Goal: Task Accomplishment & Management: Manage account settings

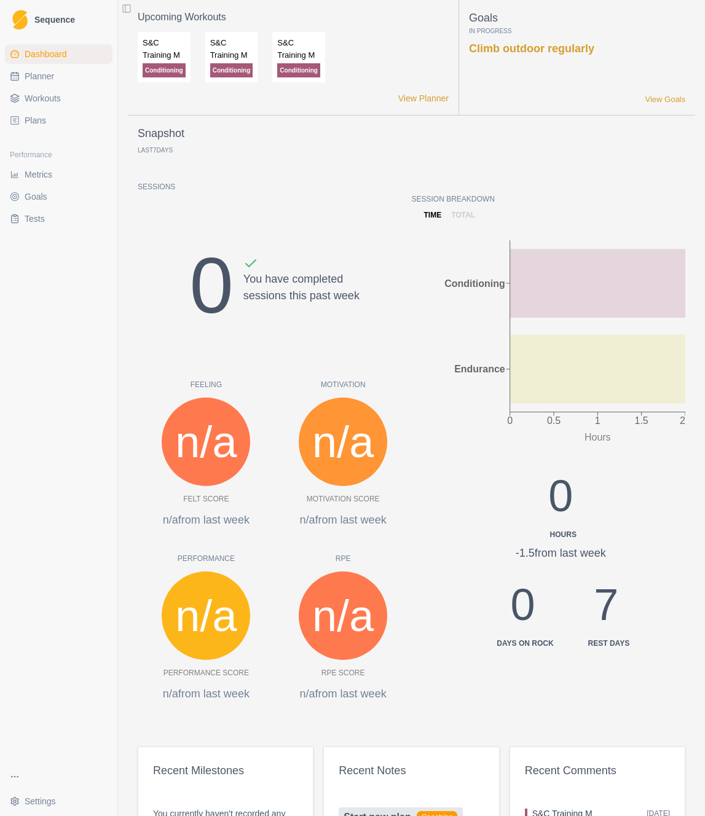
click at [43, 72] on span "Planner" at bounding box center [39, 76] width 29 height 12
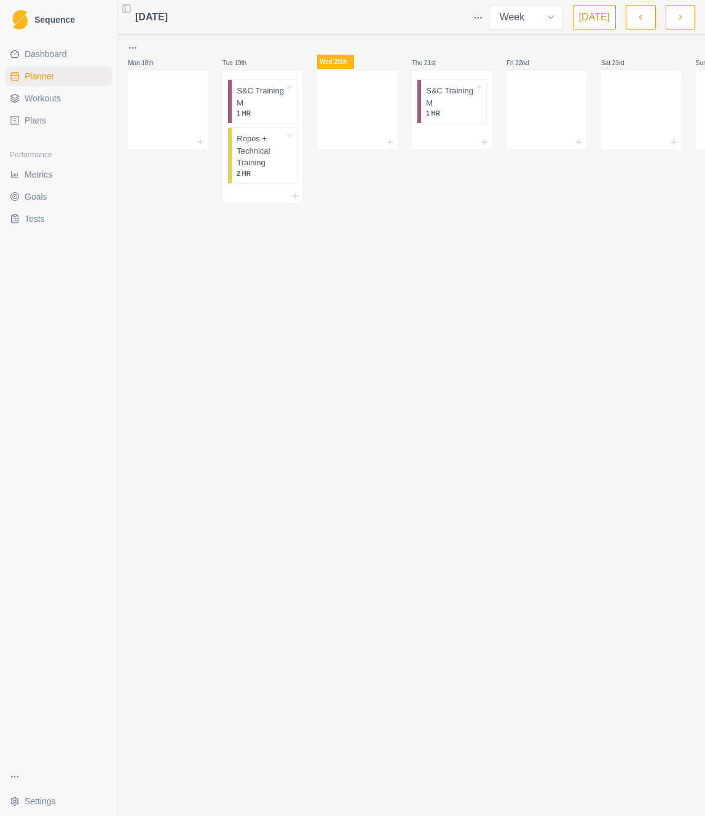
click at [630, 19] on button "button" at bounding box center [639, 17] width 29 height 25
click at [437, 110] on p "1 HR" at bounding box center [450, 113] width 48 height 9
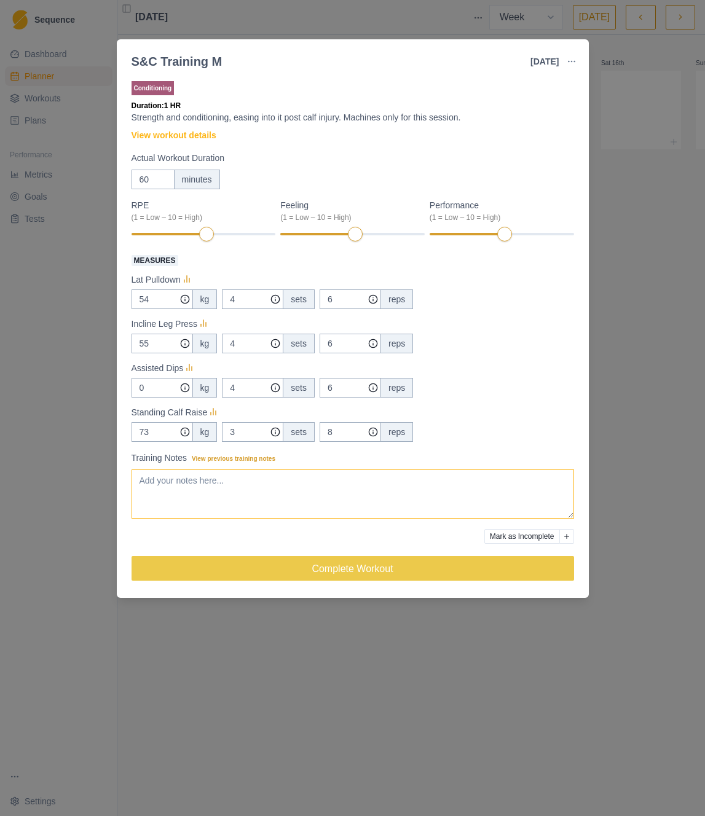
click at [428, 494] on textarea "Training Notes View previous training notes" at bounding box center [352, 493] width 442 height 49
type textarea "A"
click at [423, 480] on textarea "Ended up a bit overbooked. Promised a friend that I would go with them to try c…" at bounding box center [352, 493] width 442 height 49
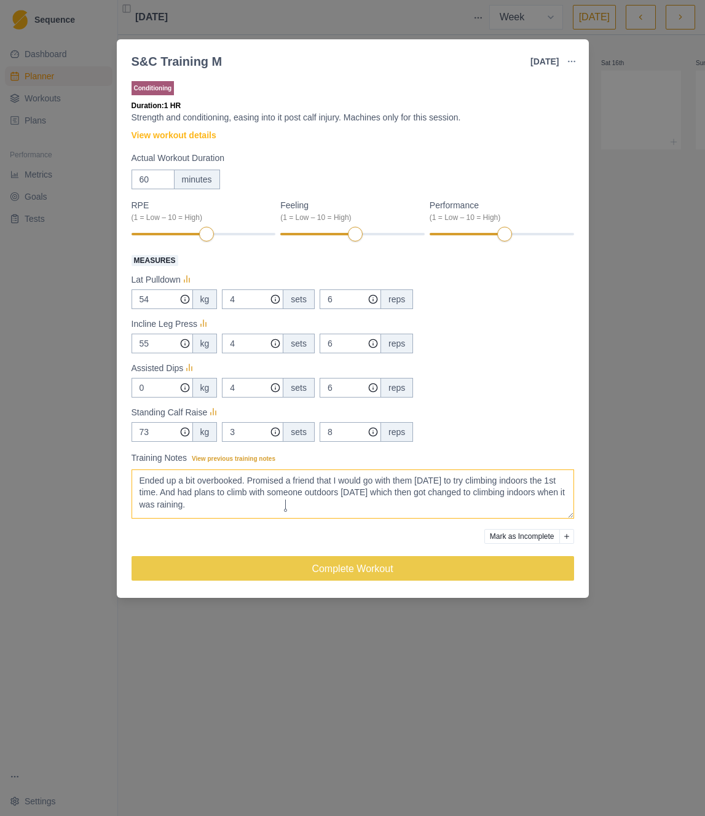
click at [412, 494] on textarea "Ended up a bit overbooked. Promised a friend that I would go with them [DATE] t…" at bounding box center [352, 493] width 442 height 49
click at [0, 0] on lt-span "[DATE] ," at bounding box center [0, 0] width 0 height 0
click at [355, 507] on textarea "Ended up a bit overbooked. Promised a friend that I would go with them [DATE] t…" at bounding box center [352, 493] width 442 height 49
click at [284, 509] on textarea "Ended up a bit overbooked. Promised a friend that I would go with them [DATE] t…" at bounding box center [352, 493] width 442 height 49
click at [528, 505] on textarea "Ended up a bit overbooked. Promised a friend that I would go with them [DATE] t…" at bounding box center [352, 493] width 442 height 49
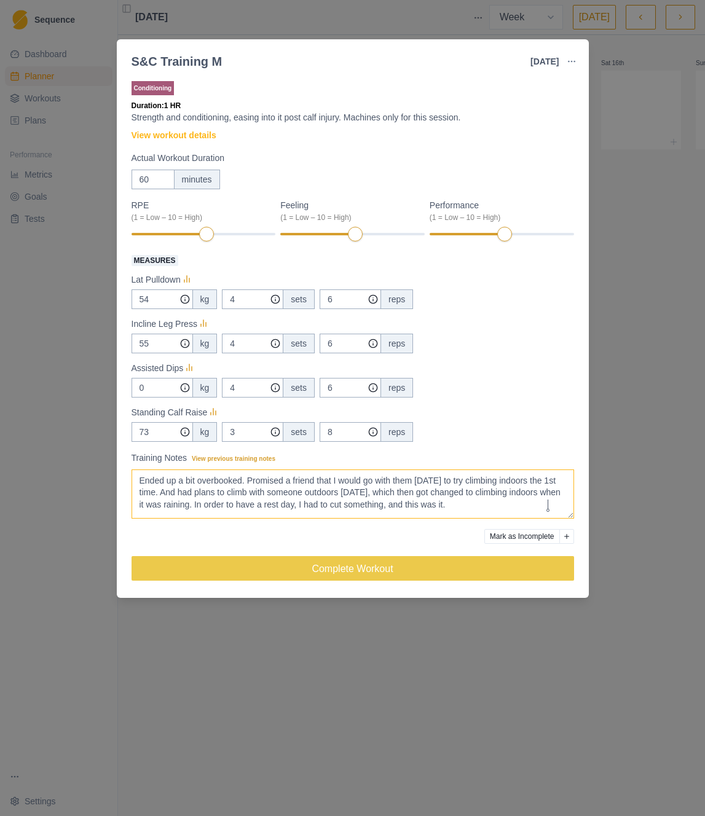
type textarea "Ended up a bit overbooked. Promised a friend that I would go with them [DATE] t…"
click at [564, 539] on button "Add reason" at bounding box center [566, 536] width 15 height 15
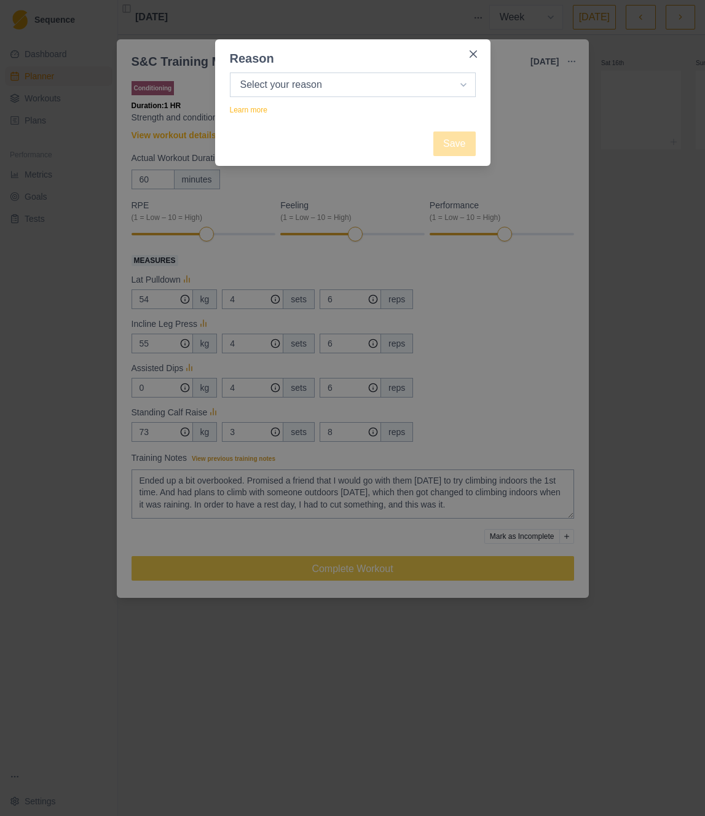
click at [340, 85] on select "Select your reason No reason given Not motivated Not recovered Not enough time …" at bounding box center [353, 84] width 246 height 25
select select "not_enough_time"
click at [230, 72] on select "Select your reason No reason given Not motivated Not recovered Not enough time …" at bounding box center [353, 84] width 246 height 25
click at [463, 143] on button "Save" at bounding box center [454, 143] width 42 height 25
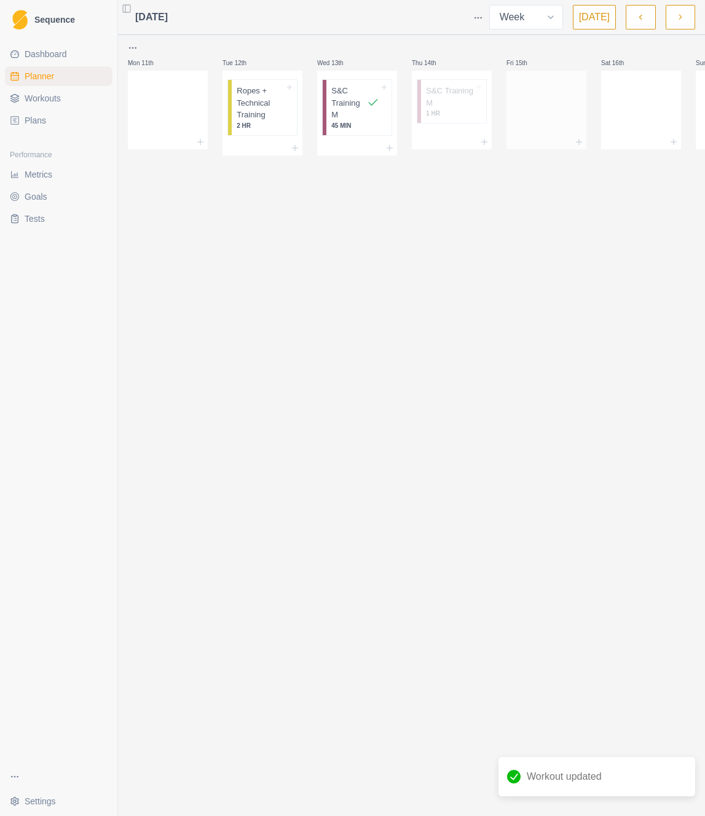
click at [541, 107] on div at bounding box center [546, 107] width 80 height 54
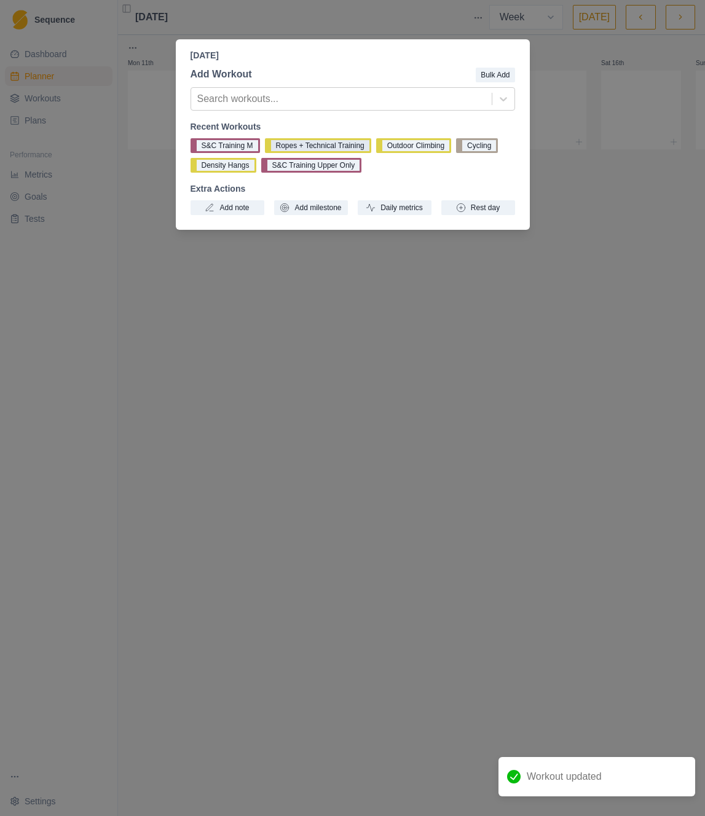
click at [359, 144] on button "Ropes + Technical Training" at bounding box center [318, 145] width 106 height 15
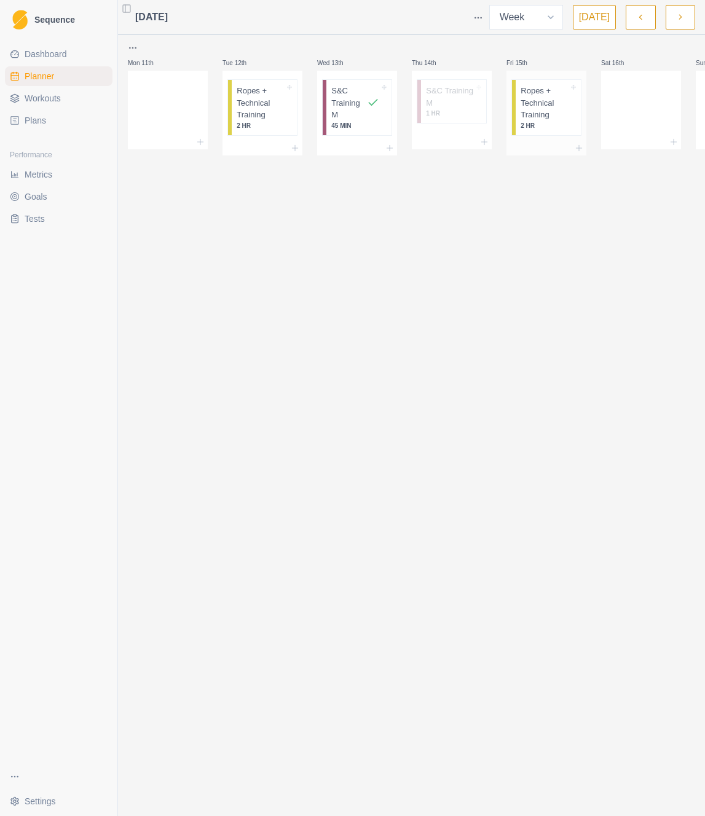
click at [521, 100] on p "Ropes + Technical Training" at bounding box center [544, 103] width 48 height 36
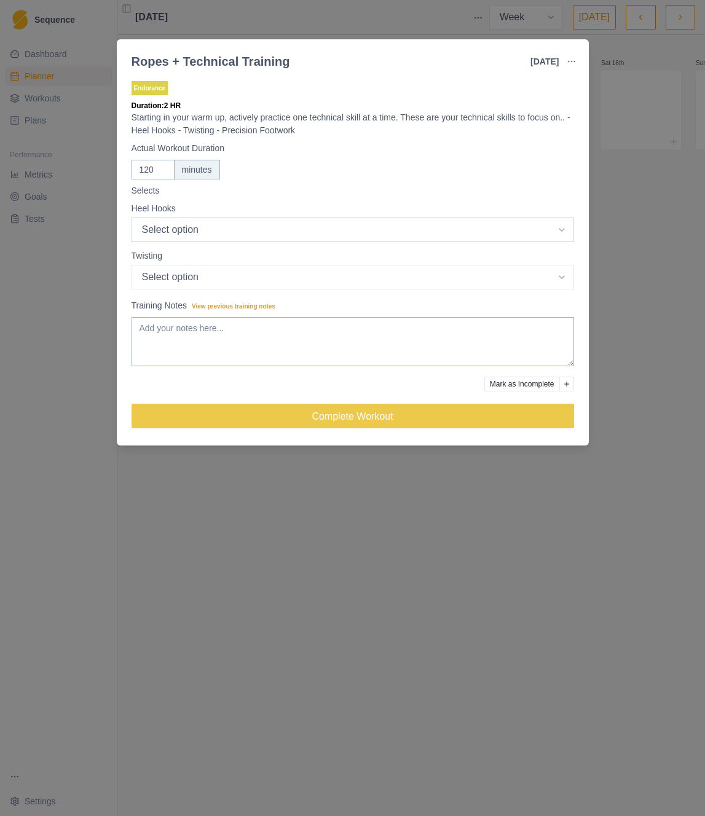
click at [203, 234] on select "Select option Good Bad Medium" at bounding box center [352, 229] width 442 height 25
select select "1"
click at [131, 217] on select "Select option Good Bad Medium" at bounding box center [352, 229] width 442 height 25
click at [182, 242] on select "Select option Good Bad Medium" at bounding box center [352, 229] width 442 height 25
select select "1"
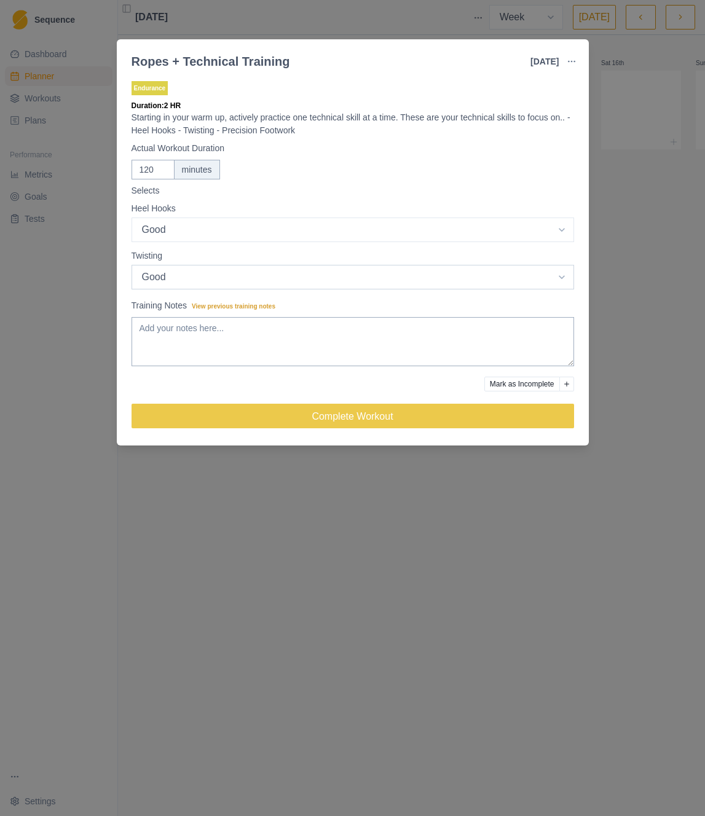
click at [131, 242] on select "Select option Good Bad Medium" at bounding box center [352, 229] width 442 height 25
click at [206, 337] on textarea "Training Notes View previous training notes" at bounding box center [352, 341] width 442 height 49
click at [194, 327] on textarea "Went with a frind to HardRock in the CBD so they could climb for the 1st time. …" at bounding box center [352, 341] width 442 height 49
click at [0, 0] on lt-span "friend" at bounding box center [0, 0] width 0 height 0
click at [560, 321] on textarea "Went with a friend to [PERSON_NAME] in the CBD so they could climb for the 1st …" at bounding box center [352, 341] width 442 height 49
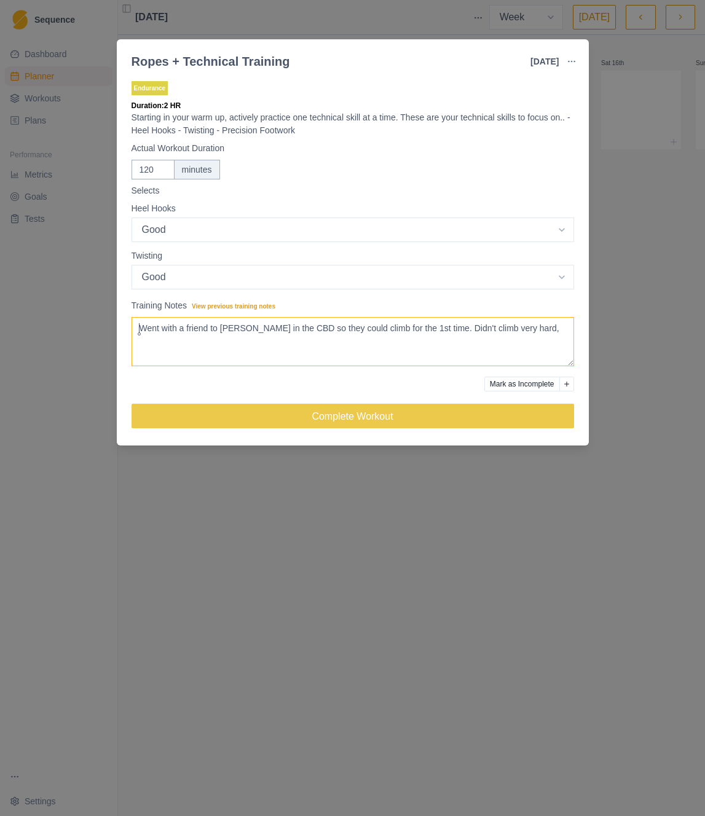
click at [555, 327] on textarea "Went with a friend to [PERSON_NAME] in the CBD so they could climb for the 1st …" at bounding box center [352, 341] width 442 height 49
paste textarea "technique"
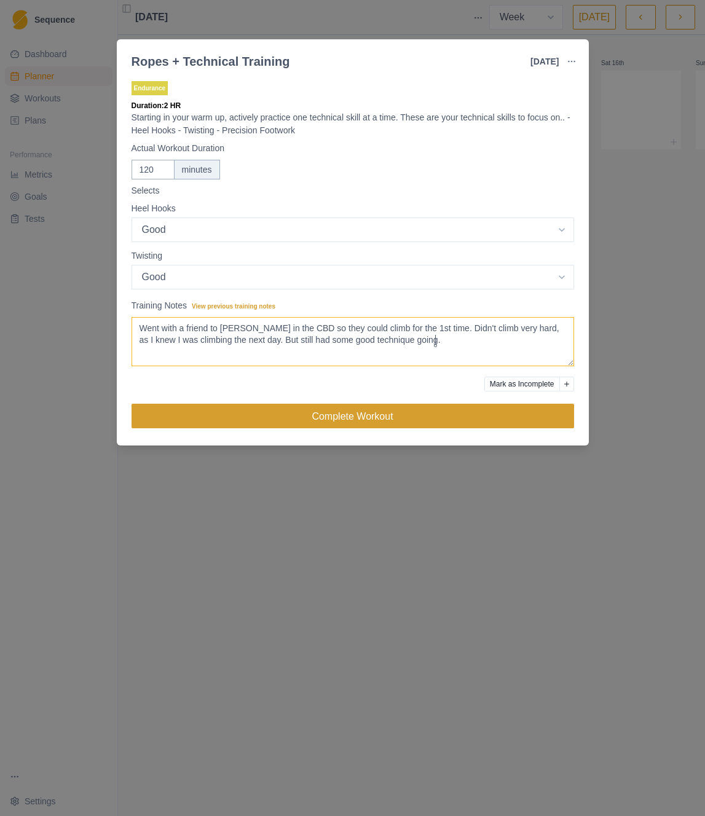
type textarea "Went with a friend to [PERSON_NAME] in the CBD so they could climb for the 1st …"
click at [415, 412] on button "Complete Workout" at bounding box center [352, 416] width 442 height 25
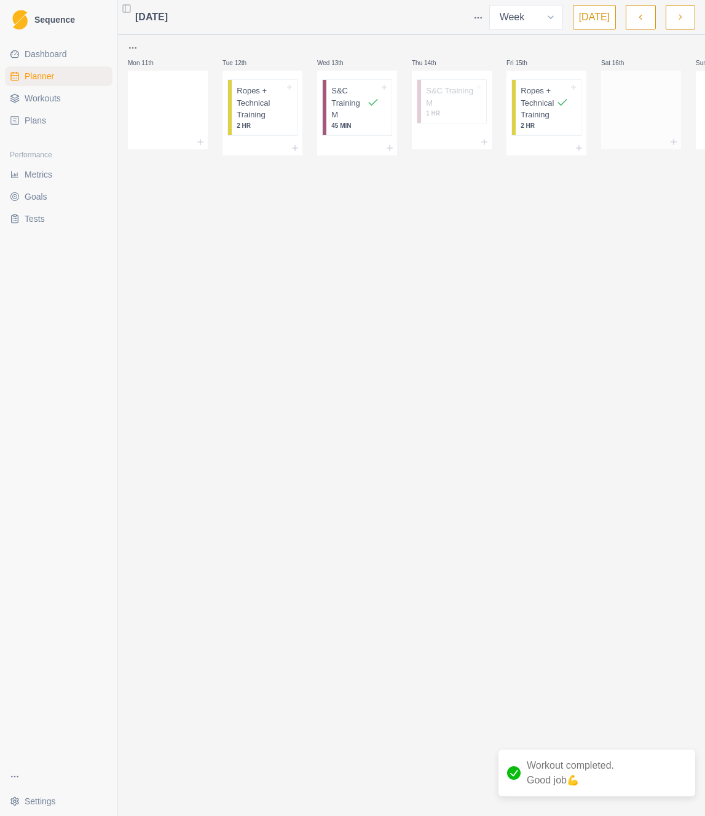
click at [622, 114] on div at bounding box center [641, 107] width 80 height 54
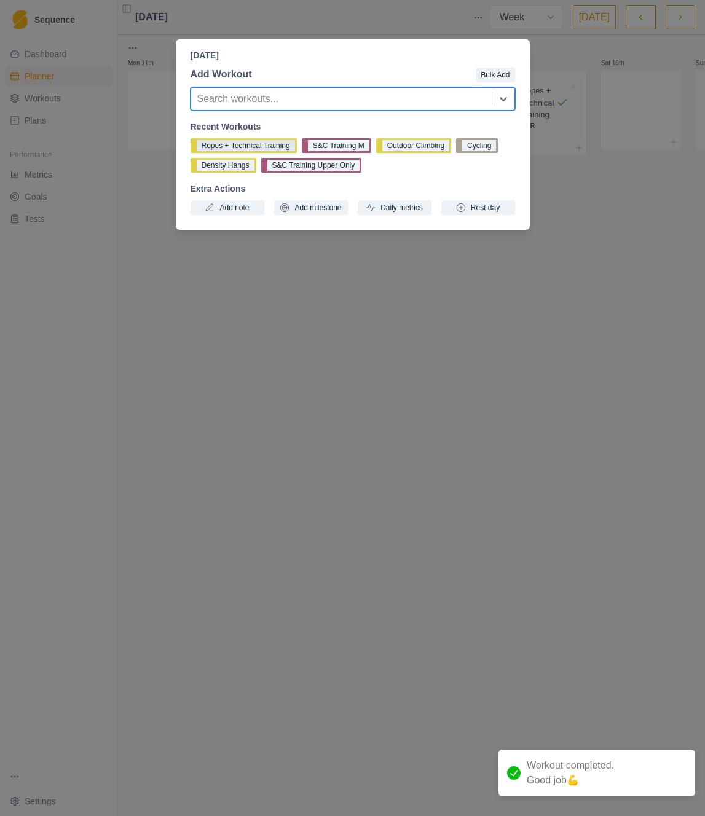
click at [269, 144] on button "Ropes + Technical Training" at bounding box center [243, 145] width 106 height 15
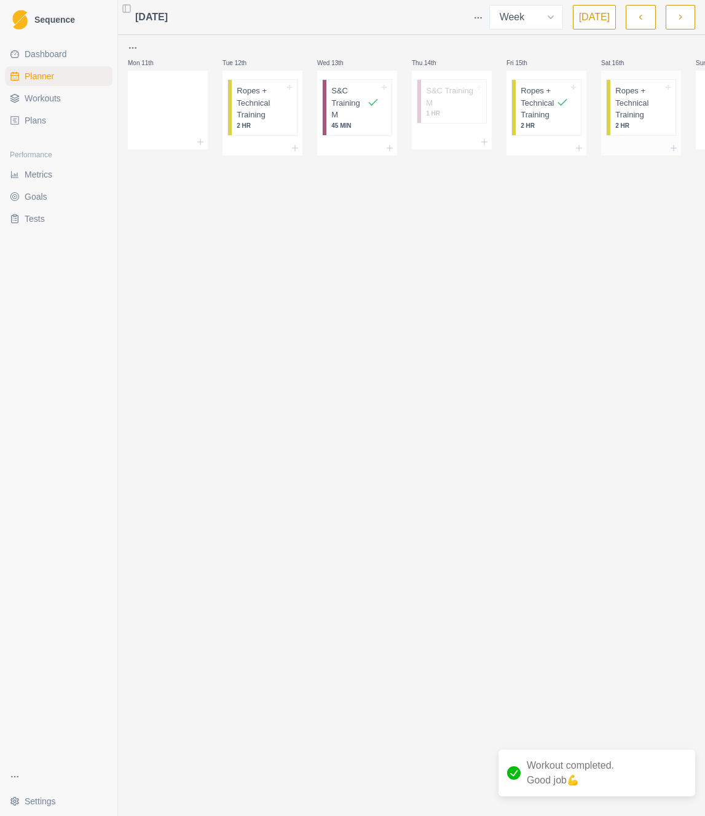
click at [632, 103] on p "Ropes + Technical Training" at bounding box center [639, 103] width 48 height 36
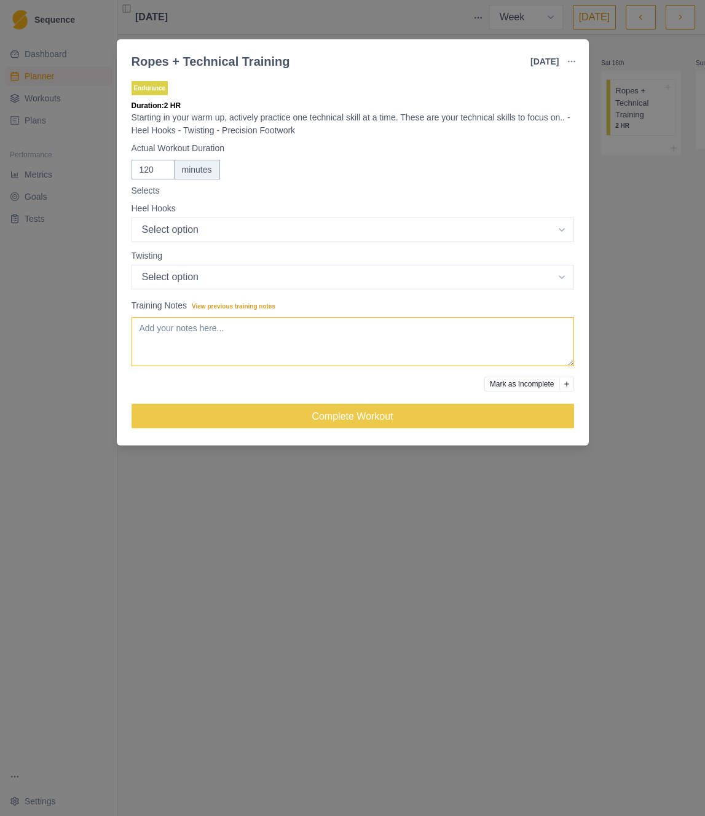
click at [192, 345] on textarea "Training Notes View previous training notes" at bounding box center [352, 341] width 442 height 49
click at [150, 172] on input "120" at bounding box center [152, 170] width 43 height 20
click at [146, 166] on input "11220" at bounding box center [152, 170] width 43 height 20
type input "210"
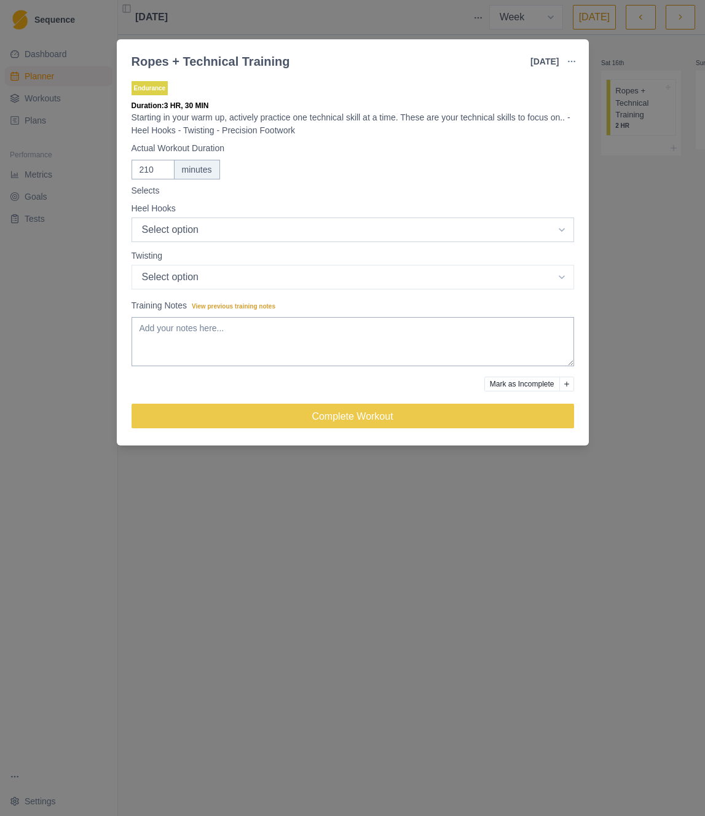
click at [213, 233] on select "Select option Good Bad Medium" at bounding box center [352, 229] width 442 height 25
select select "1"
click at [131, 217] on select "Select option Good Bad Medium" at bounding box center [352, 229] width 442 height 25
click at [174, 242] on select "Select option Good Bad Medium" at bounding box center [352, 229] width 442 height 25
select select "1"
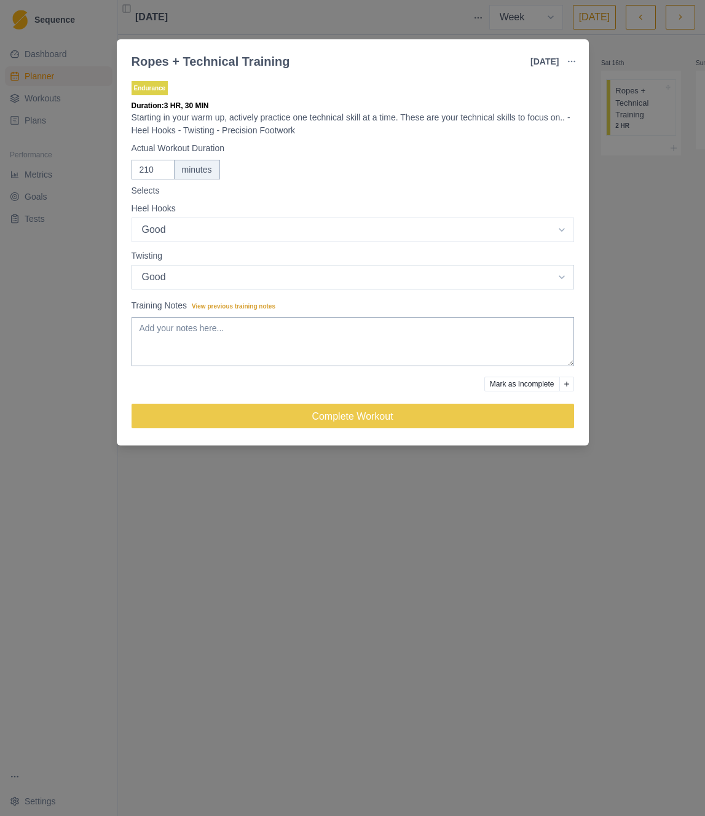
click at [131, 242] on select "Select option Good Bad Medium" at bounding box center [352, 229] width 442 height 25
click at [174, 331] on textarea "Training Notes View previous training notes" at bounding box center [352, 341] width 442 height 49
click at [162, 326] on textarea "Whent with someone to UCBB. Was all lead with several sessions of" at bounding box center [352, 341] width 442 height 49
click at [334, 329] on textarea "Whet with someone to UCBB. Was all lead with 3-4 routes" at bounding box center [352, 341] width 442 height 49
click at [0, 0] on lt-span "3 – 4" at bounding box center [0, 0] width 0 height 0
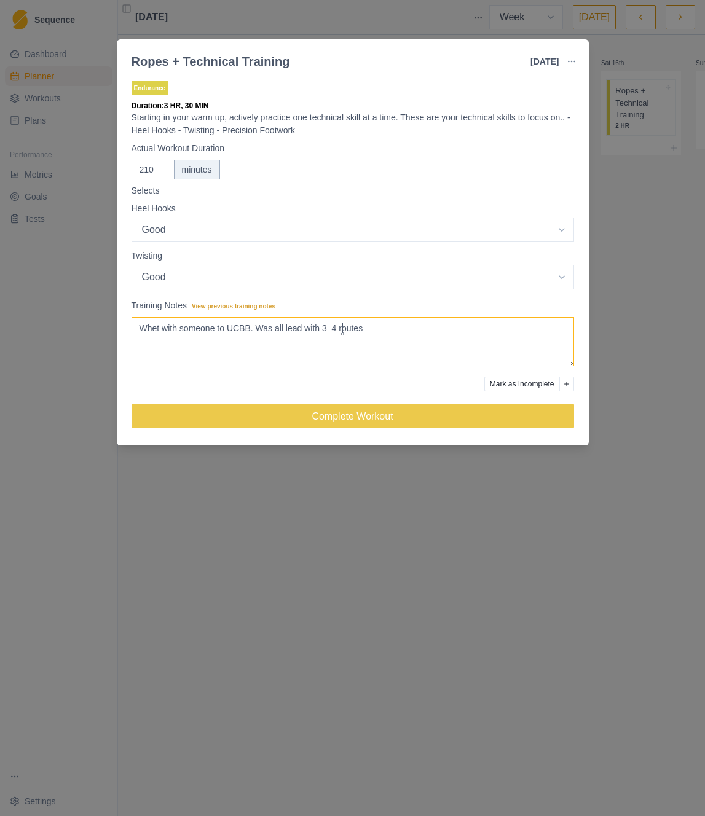
click at [405, 332] on textarea "Whet with someone to UCBB. Was all lead with 3–4 routes" at bounding box center [352, 341] width 442 height 49
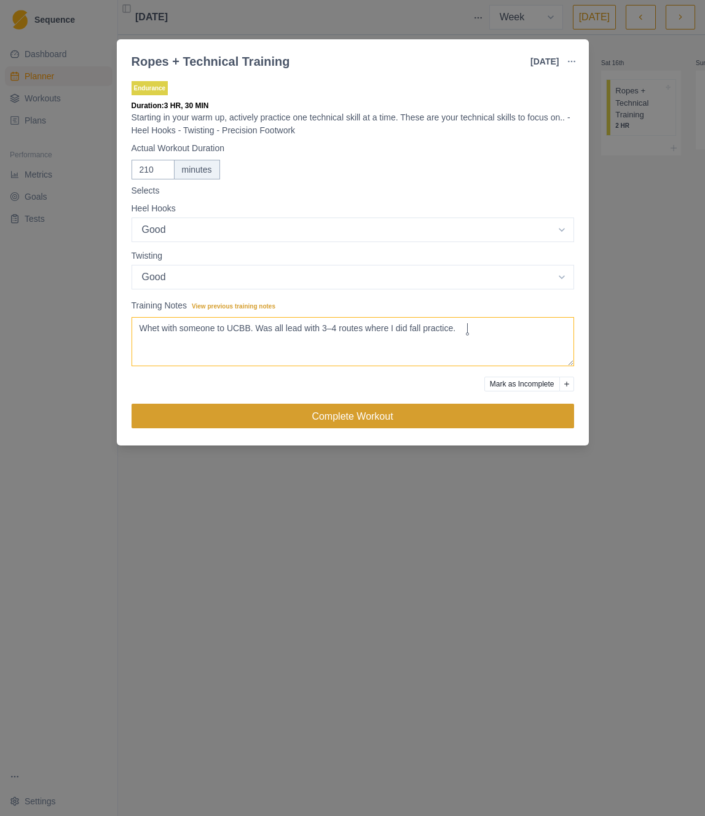
type textarea "Whet with someone to UCBB. Was all lead with 3–4 routes where I did fall practi…"
click at [340, 415] on button "Complete Workout" at bounding box center [352, 416] width 442 height 25
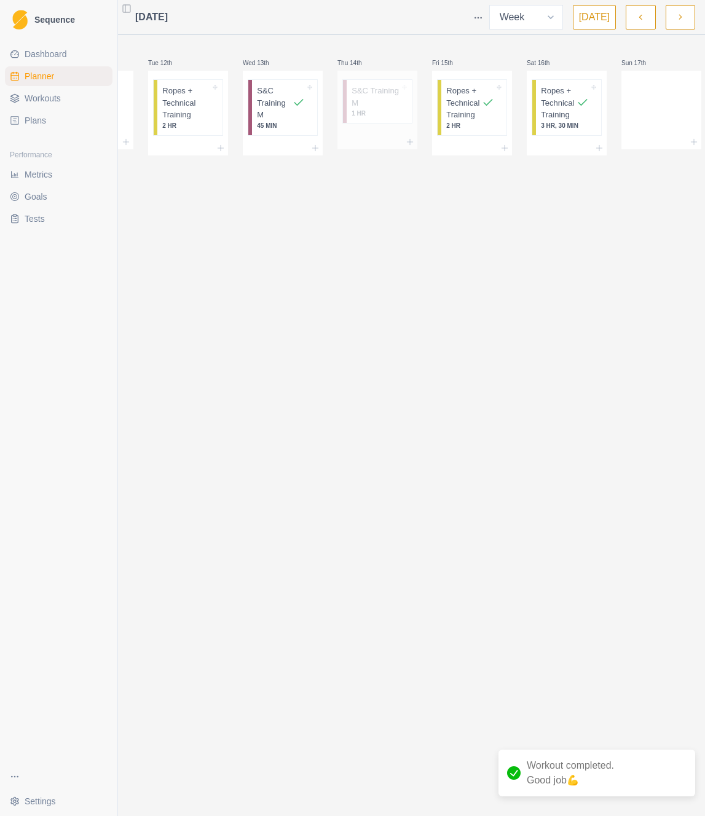
scroll to position [0, 80]
click at [655, 106] on div at bounding box center [655, 107] width 80 height 54
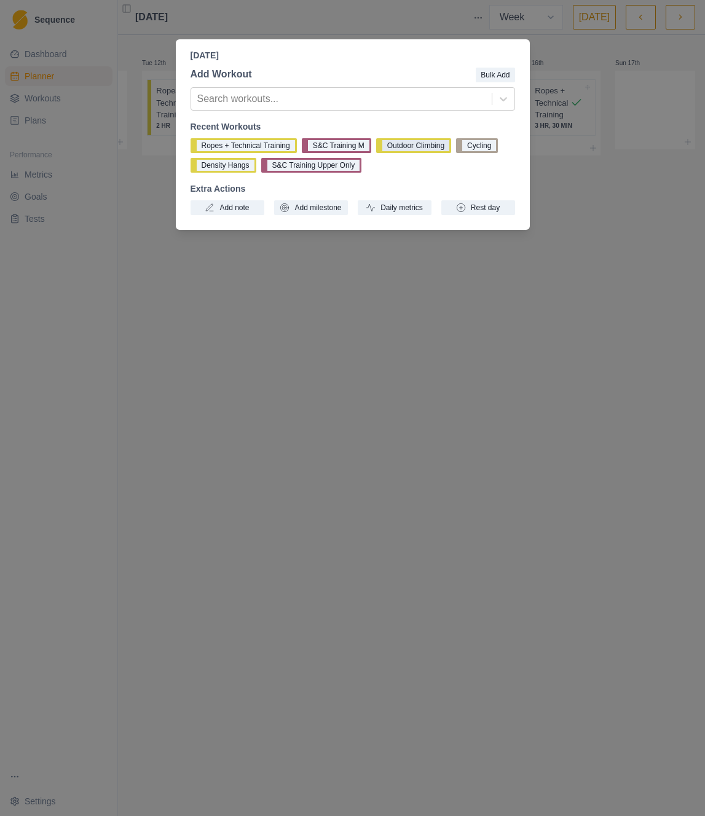
click at [429, 147] on button "Outdoor Climbing" at bounding box center [413, 145] width 75 height 15
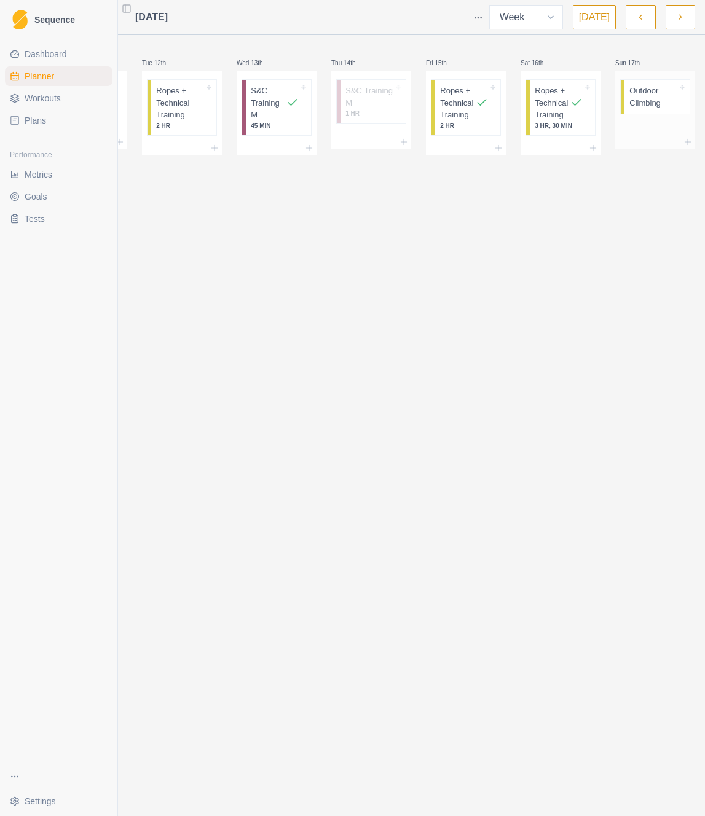
click at [663, 104] on p "Outdoor Climbing" at bounding box center [653, 97] width 48 height 24
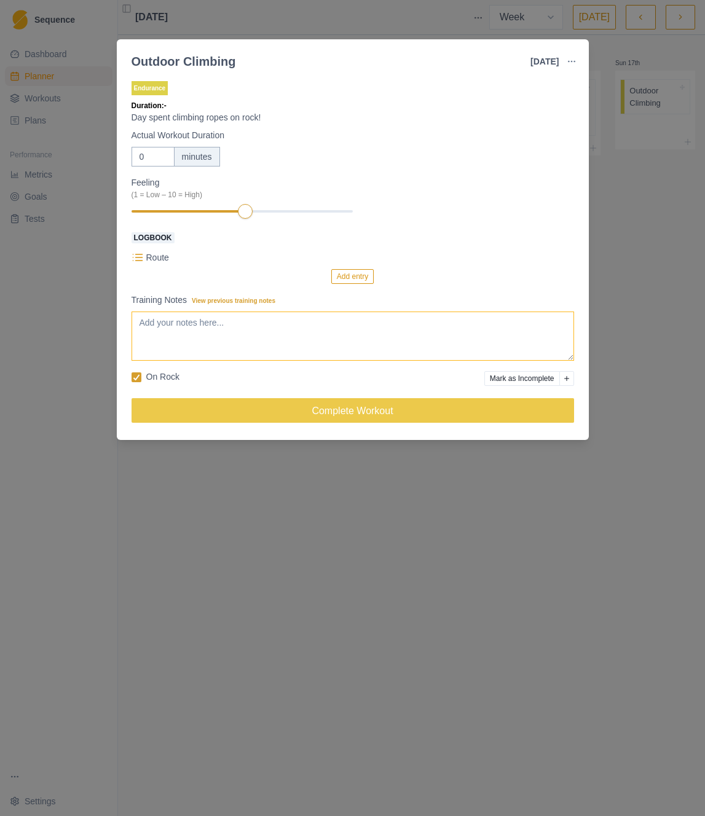
click at [291, 334] on textarea "Training Notes View previous training notes" at bounding box center [352, 335] width 442 height 49
type textarea "Away with Jun, but the weather was crap and that's the real reason I didn't cli…"
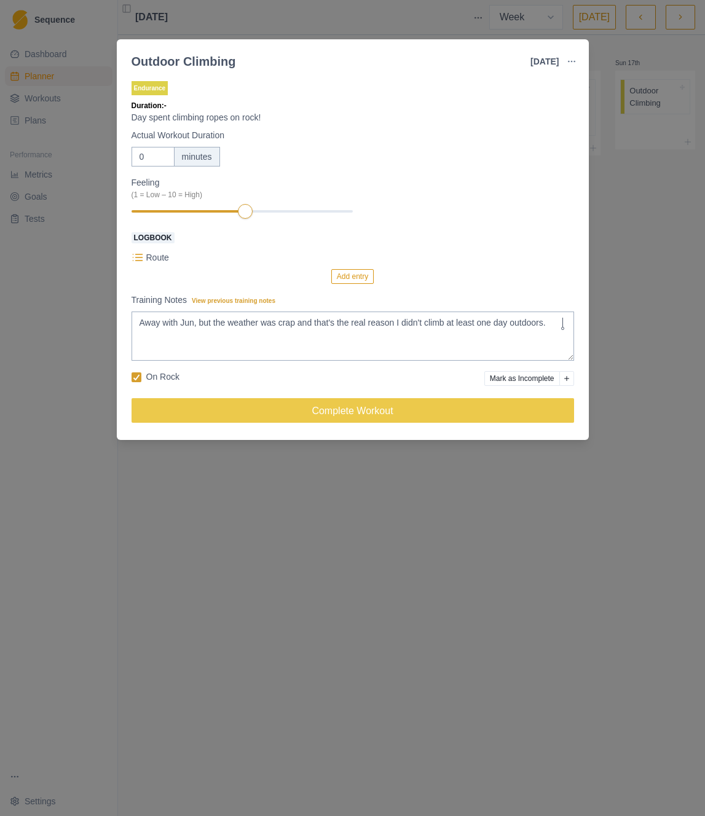
click at [561, 380] on button "Add reason" at bounding box center [566, 378] width 15 height 15
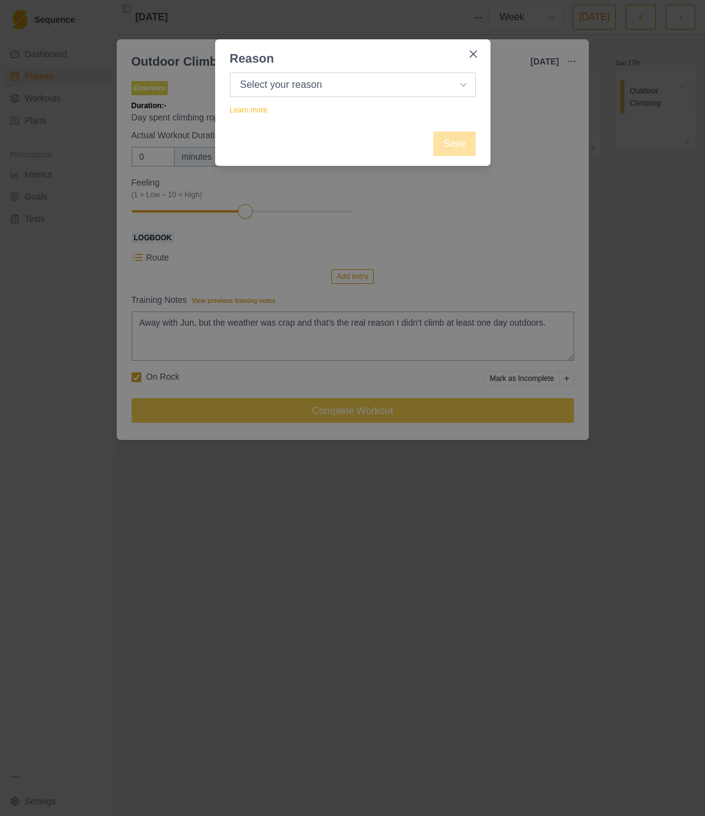
click at [280, 89] on select "Select your reason No reason given Not motivated Not recovered Not enough time …" at bounding box center [353, 84] width 246 height 25
select select "weather"
click at [230, 72] on select "Select your reason No reason given Not motivated Not recovered Not enough time …" at bounding box center [353, 84] width 246 height 25
click at [459, 137] on button "Save" at bounding box center [454, 143] width 42 height 25
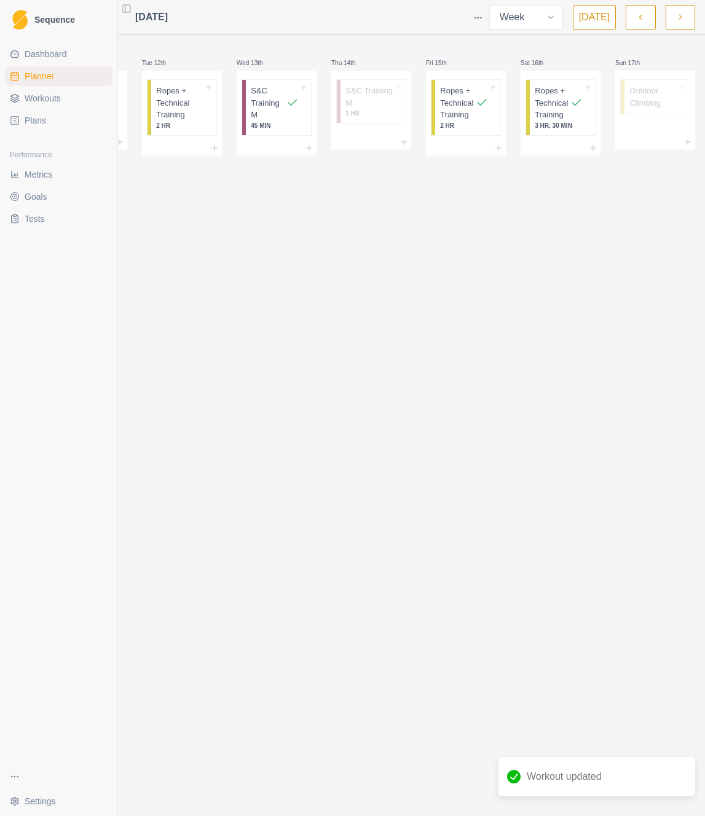
click at [672, 17] on button "button" at bounding box center [679, 17] width 29 height 25
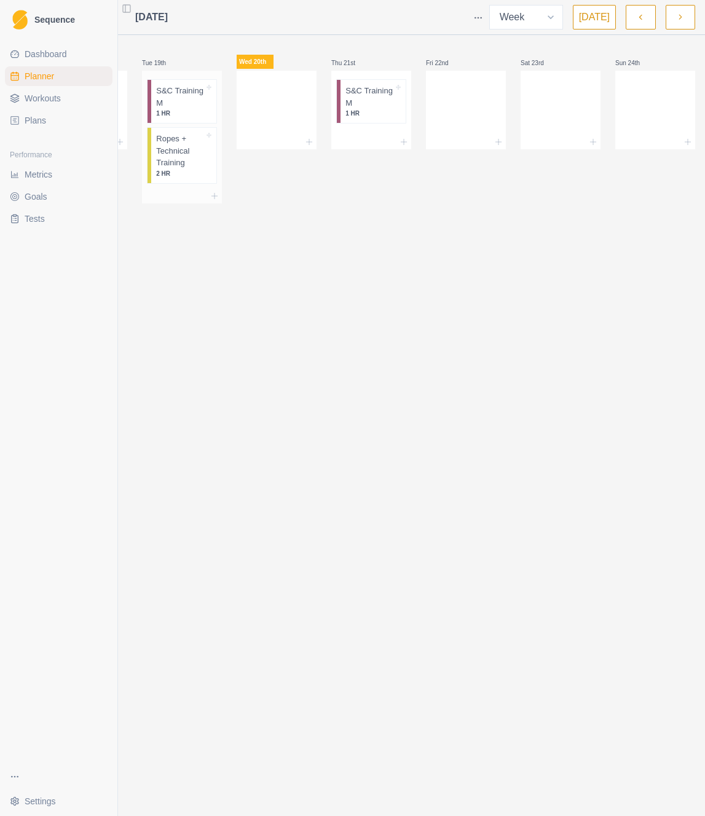
scroll to position [0, 0]
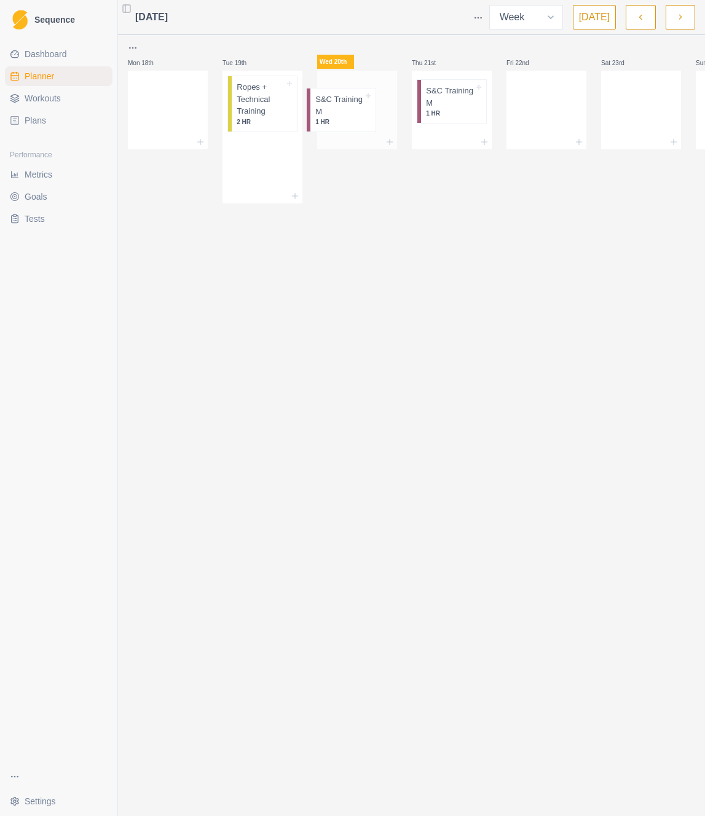
drag, startPoint x: 263, startPoint y: 106, endPoint x: 346, endPoint y: 114, distance: 84.0
click at [346, 114] on div "Mon 18th Tue 19th S&C Training M 1 HR Ropes + Technical Training 2 HR Wed 20th …" at bounding box center [451, 122] width 647 height 163
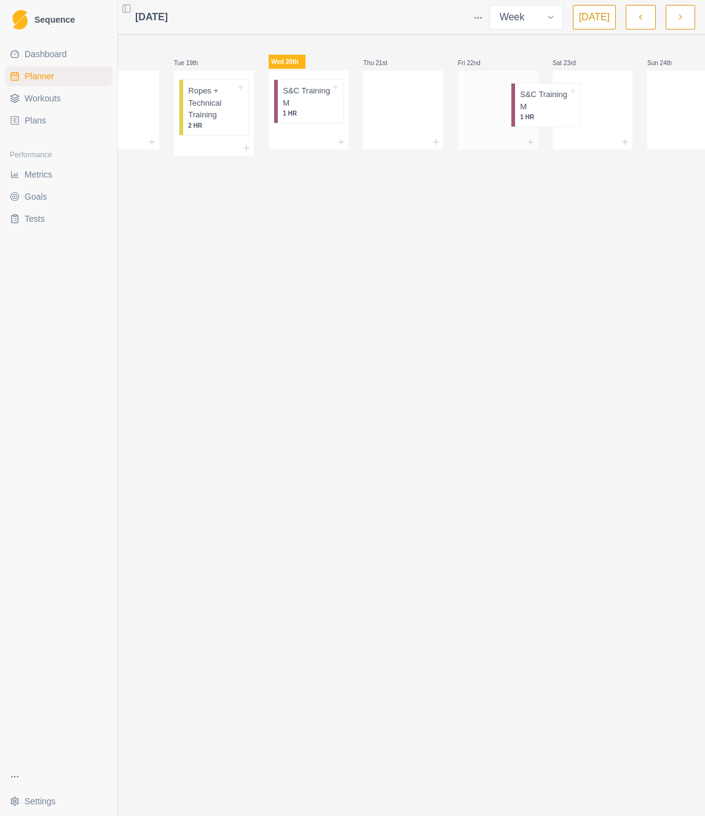
scroll to position [0, 49]
drag, startPoint x: 440, startPoint y: 109, endPoint x: 493, endPoint y: 111, distance: 52.3
click at [493, 111] on div "Mon 18th Tue 19th Ropes + Technical Training 2 HR Wed 20th S&C Training M 1 HR …" at bounding box center [402, 98] width 647 height 115
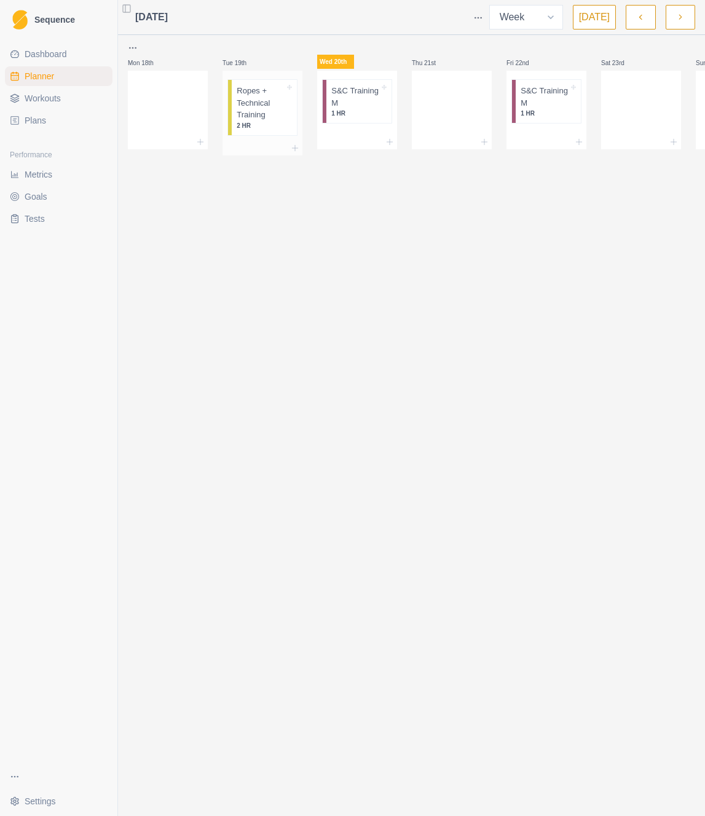
scroll to position [0, 1]
click at [173, 113] on div at bounding box center [167, 107] width 80 height 54
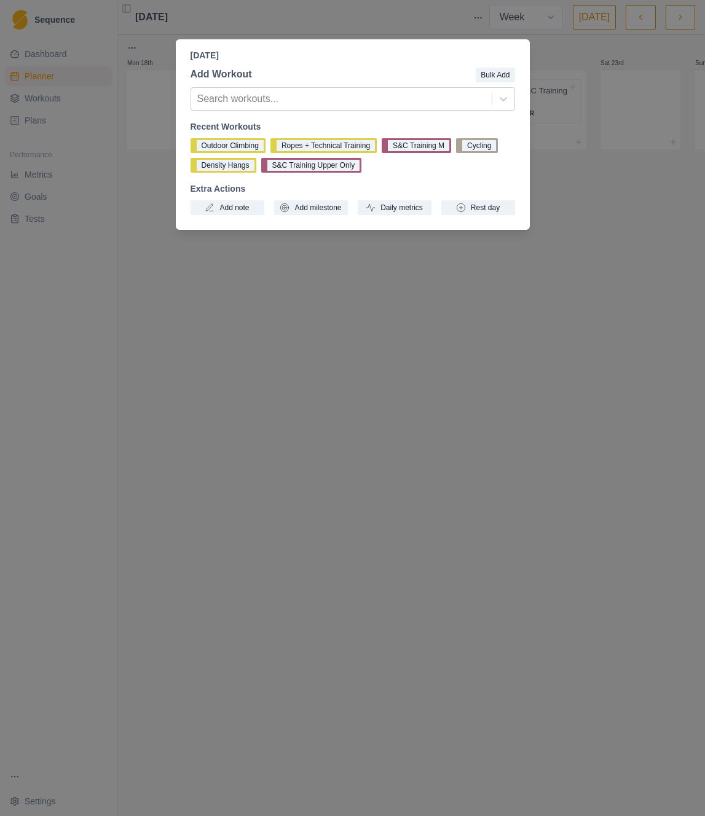
click at [588, 200] on div "[DATE] Add Workout Bulk Add Search workouts... Recent Workouts Outdoor Climbing…" at bounding box center [352, 408] width 705 height 816
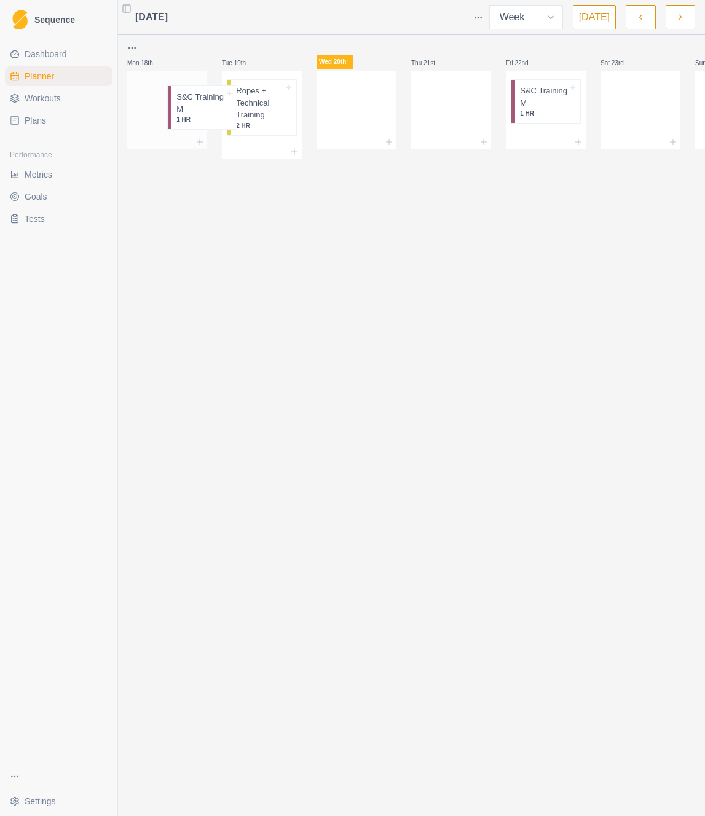
scroll to position [0, 0]
drag, startPoint x: 349, startPoint y: 107, endPoint x: 154, endPoint y: 112, distance: 195.4
click at [154, 112] on div "Mon 18th Tue 19th Ropes + Technical Training 2 HR Wed 20th S&C Training M 1 HR …" at bounding box center [451, 98] width 647 height 115
drag, startPoint x: 525, startPoint y: 105, endPoint x: 342, endPoint y: 110, distance: 183.1
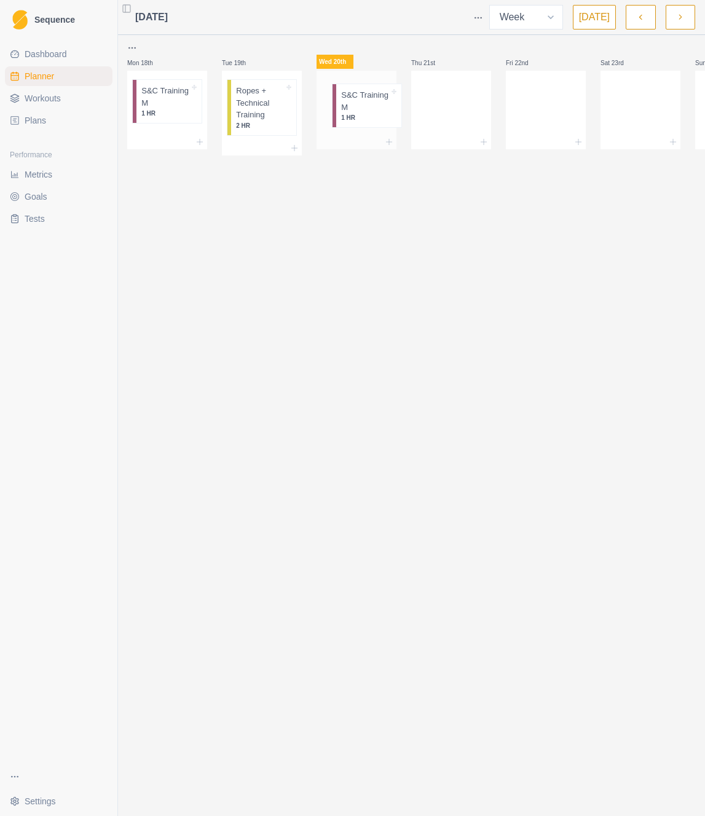
click at [342, 110] on div "Mon 18th S&C Training M 1 HR Tue 19th Ropes + Technical Training 2 HR Wed 20th …" at bounding box center [450, 98] width 647 height 115
click at [158, 103] on p "S&C Training M" at bounding box center [165, 97] width 48 height 24
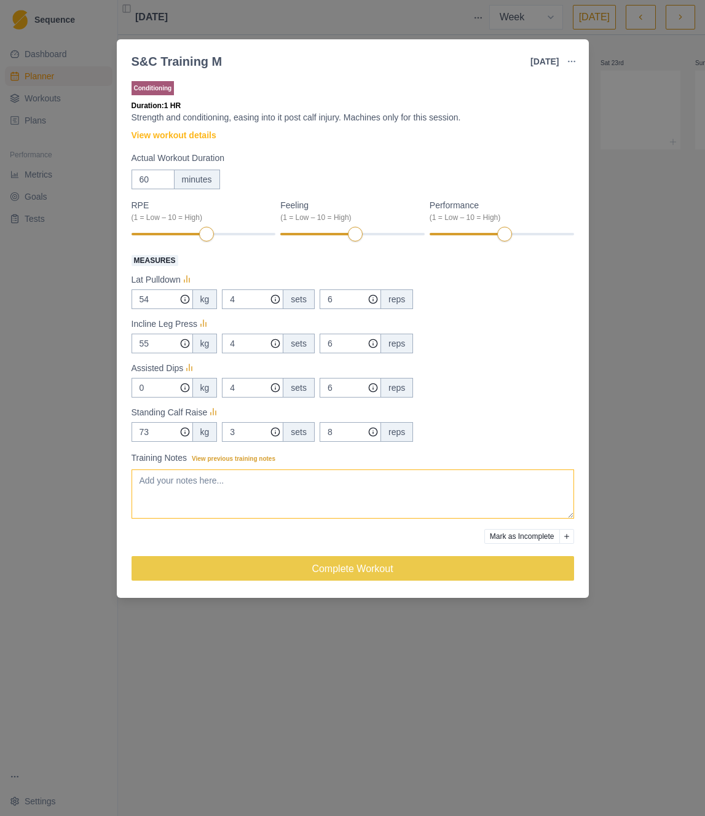
click at [222, 498] on textarea "Training Notes View previous training notes" at bounding box center [352, 493] width 442 height 49
type textarea "Away with Jun. But did do some hiking, including some elevation gain and rough …"
click at [564, 534] on icon "Add reason" at bounding box center [566, 536] width 5 height 5
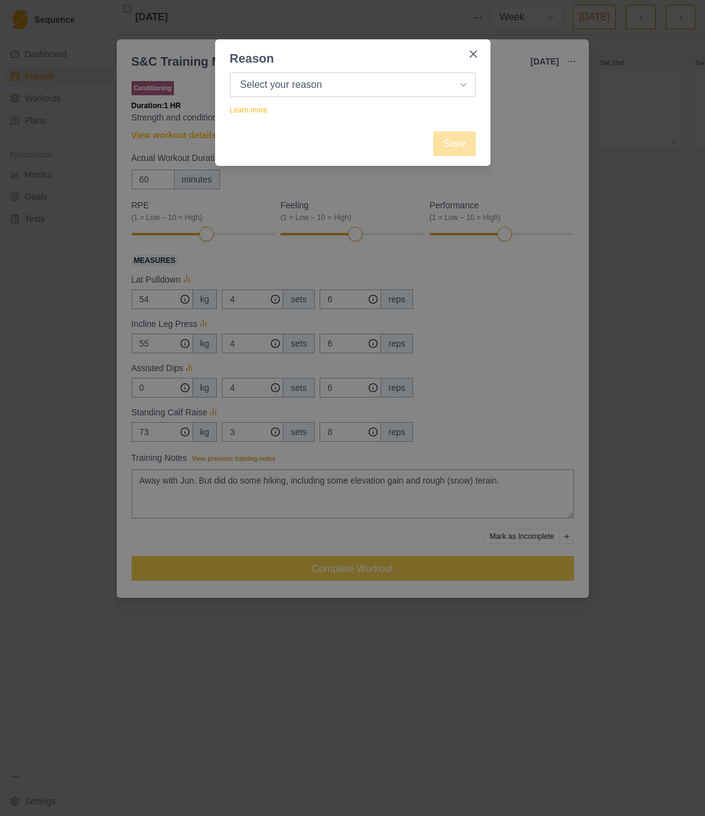
click at [283, 87] on select "Select your reason No reason given Not motivated Not recovered Not enough time …" at bounding box center [353, 84] width 246 height 25
select select "family"
click at [230, 72] on select "Select your reason No reason given Not motivated Not recovered Not enough time …" at bounding box center [353, 84] width 246 height 25
click at [470, 54] on icon "Close" at bounding box center [472, 53] width 7 height 7
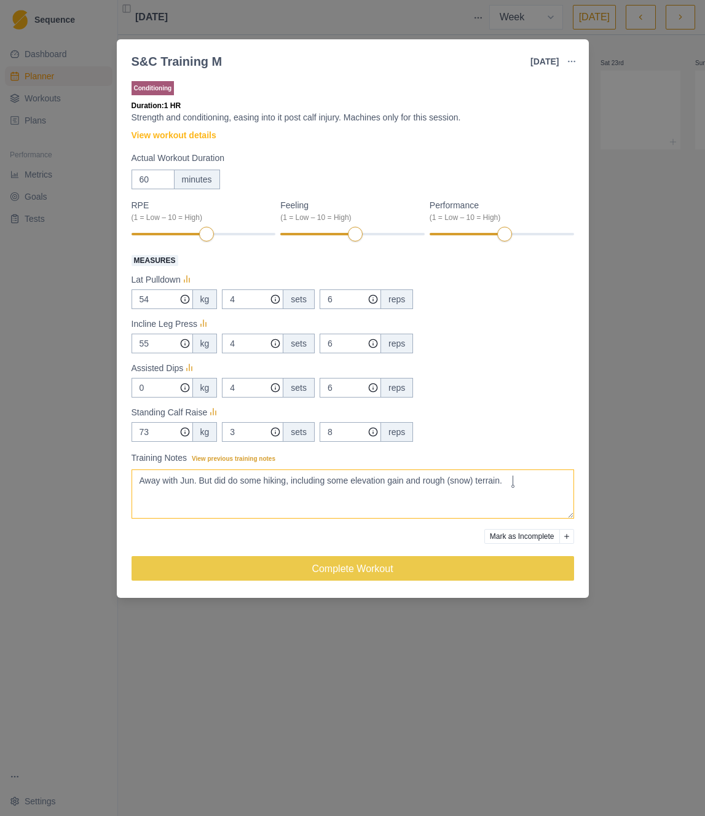
type textarea "Away with Jun. But did do some hiking, including some elevation gain and rough …"
click at [565, 538] on icon "Add reason" at bounding box center [566, 536] width 5 height 5
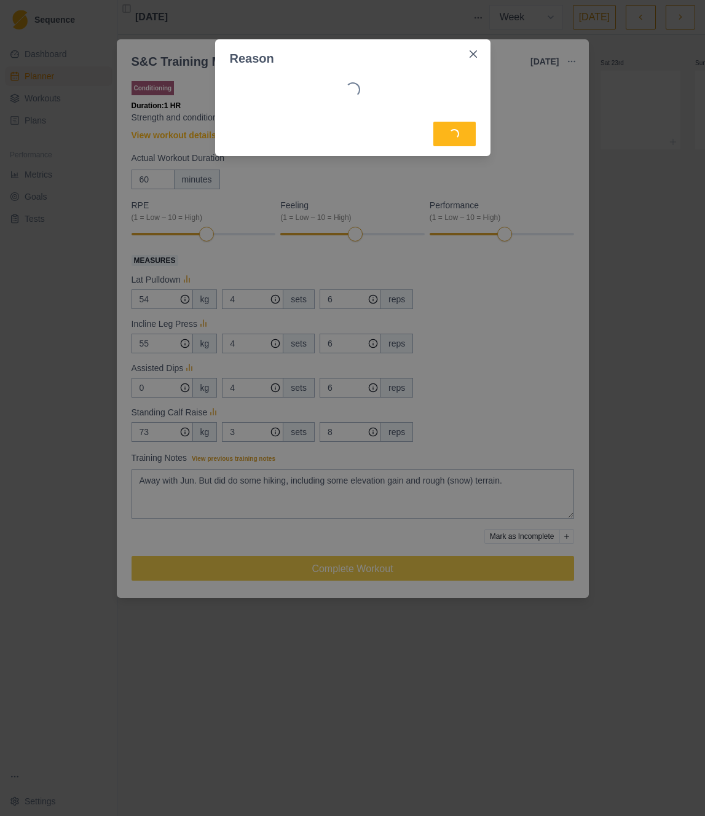
select select "family"
click at [281, 95] on select "Select your reason No reason given Not motivated Not recovered Not enough time …" at bounding box center [353, 84] width 246 height 25
click at [230, 72] on select "Select your reason No reason given Not motivated Not recovered Not enough time …" at bounding box center [353, 84] width 246 height 25
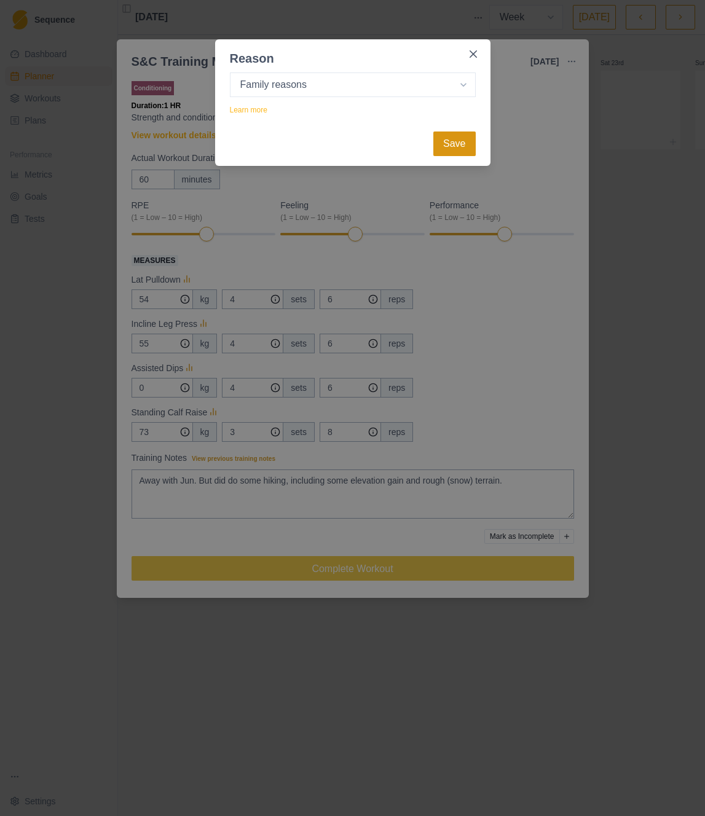
click at [465, 155] on button "Save" at bounding box center [454, 143] width 42 height 25
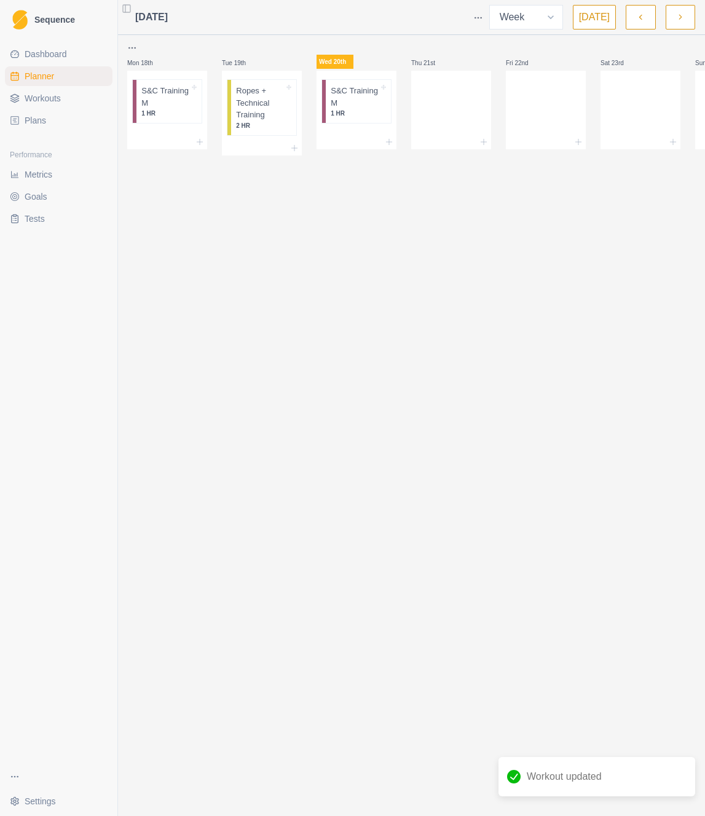
click at [381, 571] on div "[DATE] Week Month [DATE] Mon 18th S&C Training M 1 HR Tue 19th Ropes + Technica…" at bounding box center [450, 408] width 667 height 816
click at [259, 101] on p "Ropes + Technical Training" at bounding box center [260, 103] width 48 height 36
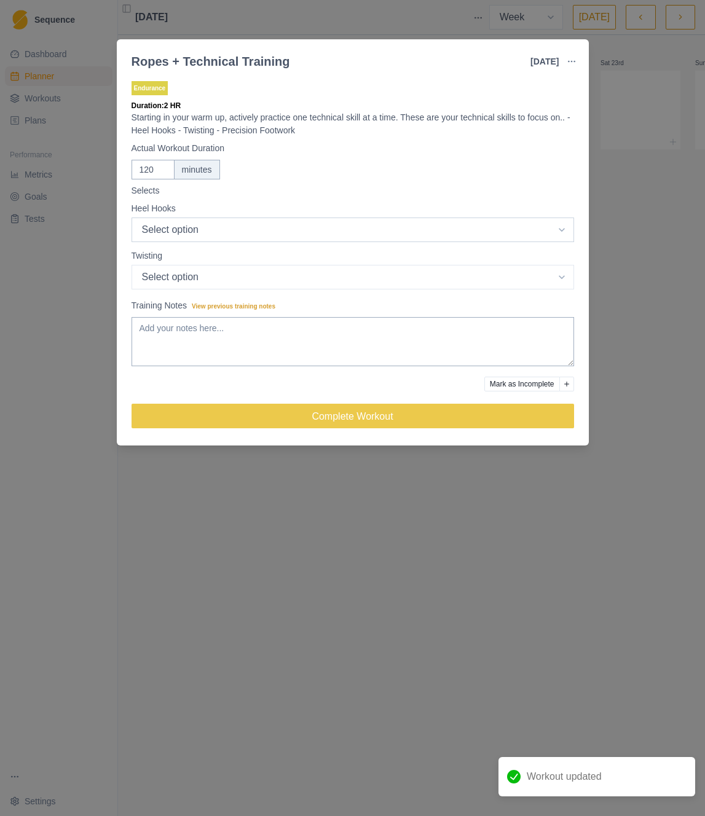
click at [209, 238] on select "Select option Good Bad Medium" at bounding box center [352, 229] width 442 height 25
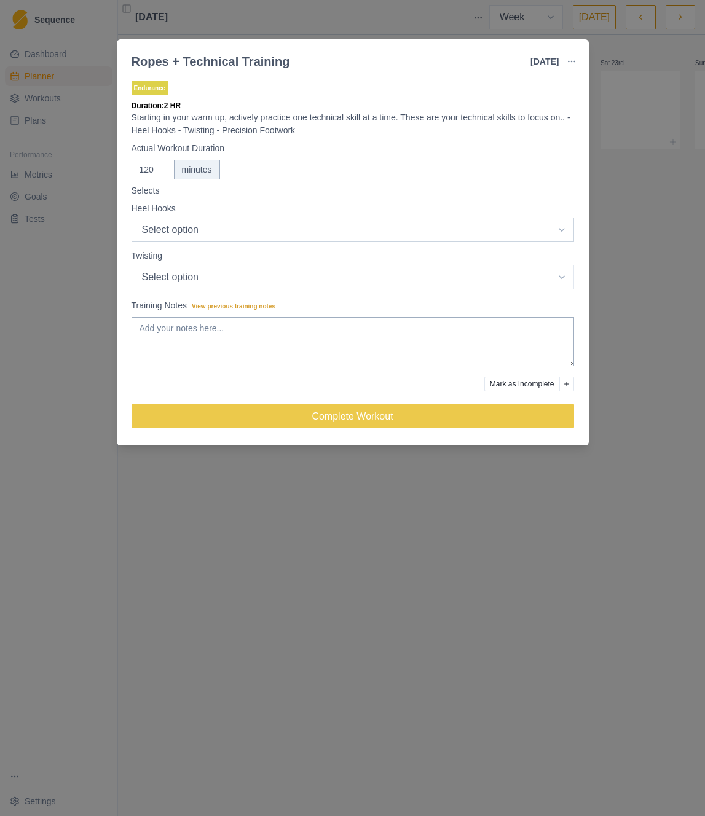
select select "1"
click at [131, 217] on select "Select option Good Bad Medium" at bounding box center [352, 229] width 442 height 25
click at [162, 242] on select "Select option Good Bad Medium" at bounding box center [352, 229] width 442 height 25
select select "1"
click at [131, 242] on select "Select option Good Bad Medium" at bounding box center [352, 229] width 442 height 25
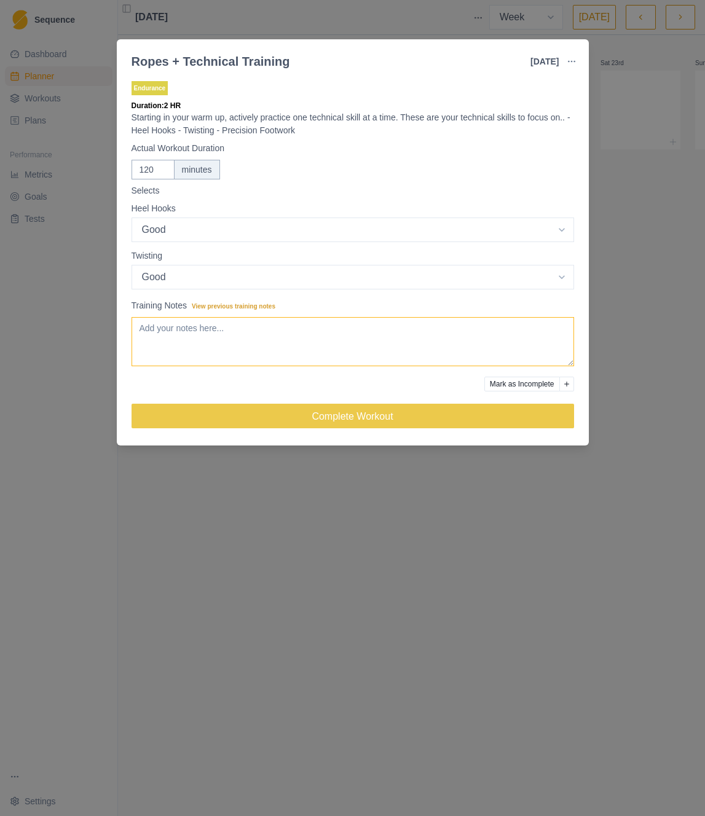
click at [179, 354] on textarea "Training Notes View previous training notes" at bounding box center [352, 341] width 442 height 49
paste textarea "techniques"
click at [570, 386] on button "Add reason" at bounding box center [566, 384] width 15 height 15
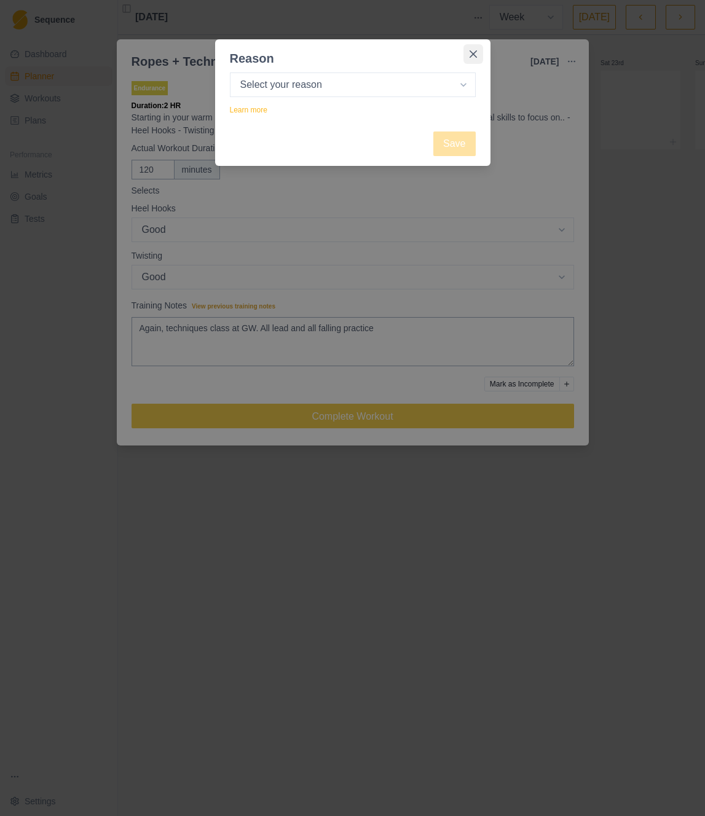
click at [472, 52] on icon "Close" at bounding box center [472, 53] width 7 height 7
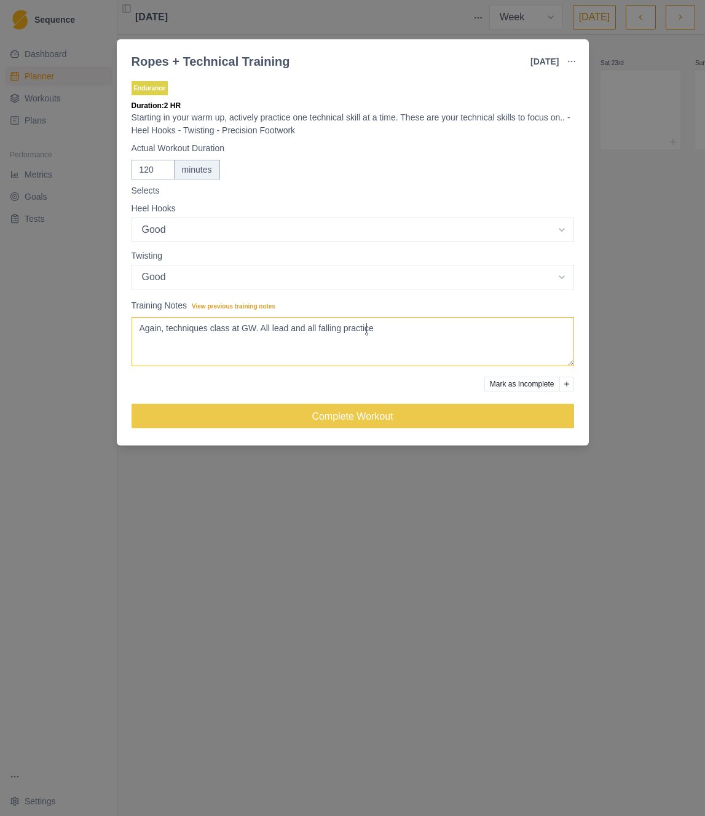
click at [365, 326] on textarea "Again, techniques class at GW. All lead and all falling practice" at bounding box center [352, 341] width 442 height 49
click at [0, 0] on lt-span "practice ." at bounding box center [0, 0] width 0 height 0
click at [407, 334] on textarea "Again, techniques class at GW. All lead and all falling practice" at bounding box center [352, 341] width 442 height 49
click at [541, 328] on textarea "Again, techniques class at GW. All lead and all falling practice. Was doing tap…" at bounding box center [352, 341] width 442 height 49
click at [0, 0] on lt-span "about ." at bounding box center [0, 0] width 0 height 0
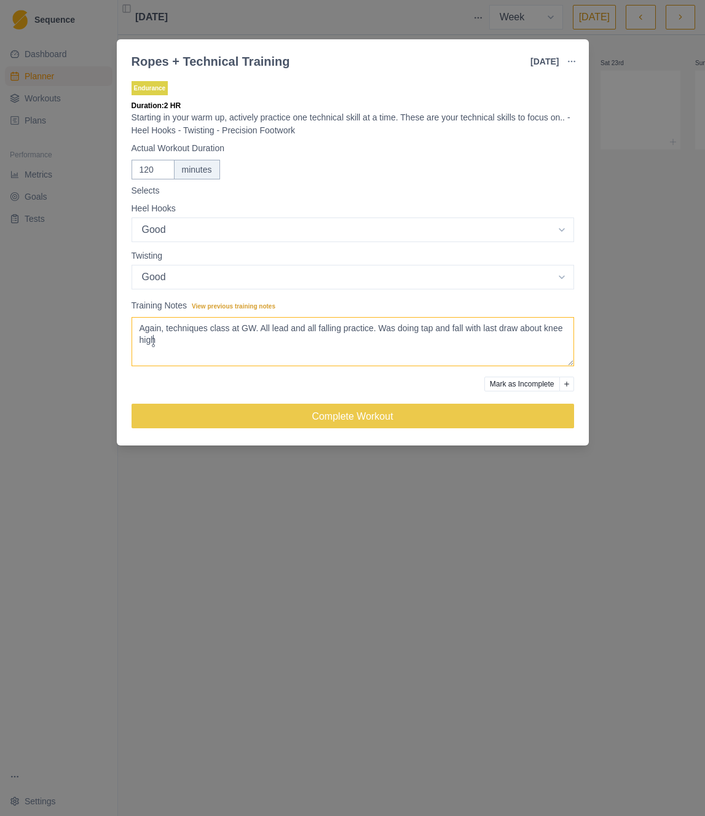
click at [152, 340] on textarea "Again, techniques class at GW. All lead and all falling practice. Was doing tap…" at bounding box center [352, 341] width 442 height 49
click at [0, 0] on lt-em "knee-high" at bounding box center [0, 0] width 0 height 0
click at [162, 340] on textarea "Again, techniques class at GW. All lead and all falling practice. Was doing tap…" at bounding box center [352, 341] width 442 height 49
click at [0, 0] on lt-span "knee-high ." at bounding box center [0, 0] width 0 height 0
click at [393, 359] on textarea "Again, techniques class at GW. All lead and all falling practice. Was doing tap…" at bounding box center [352, 341] width 442 height 49
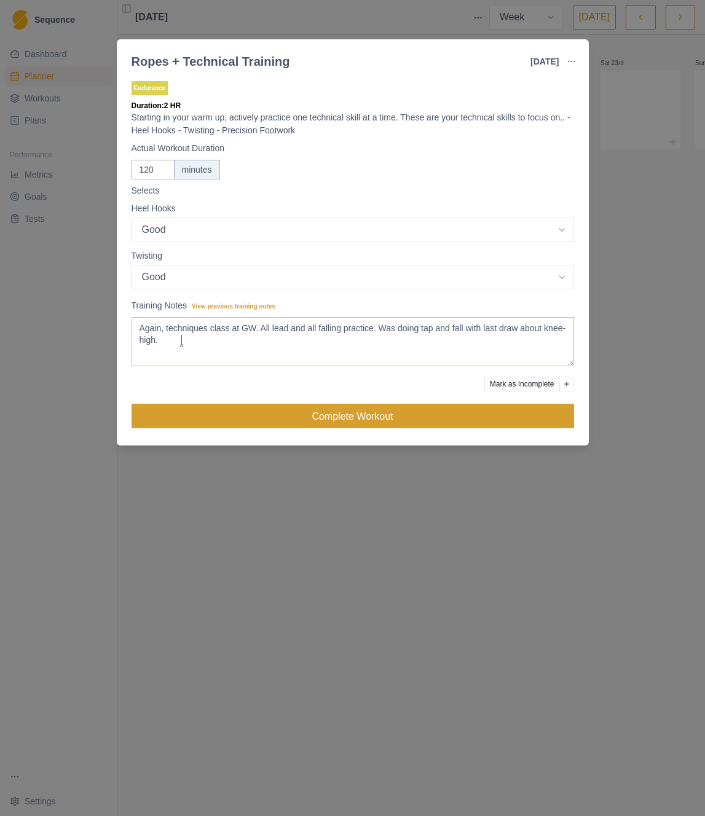
type textarea "Again, techniques class at GW. All lead and all falling practice. Was doing tap…"
click at [364, 423] on button "Complete Workout" at bounding box center [352, 416] width 442 height 25
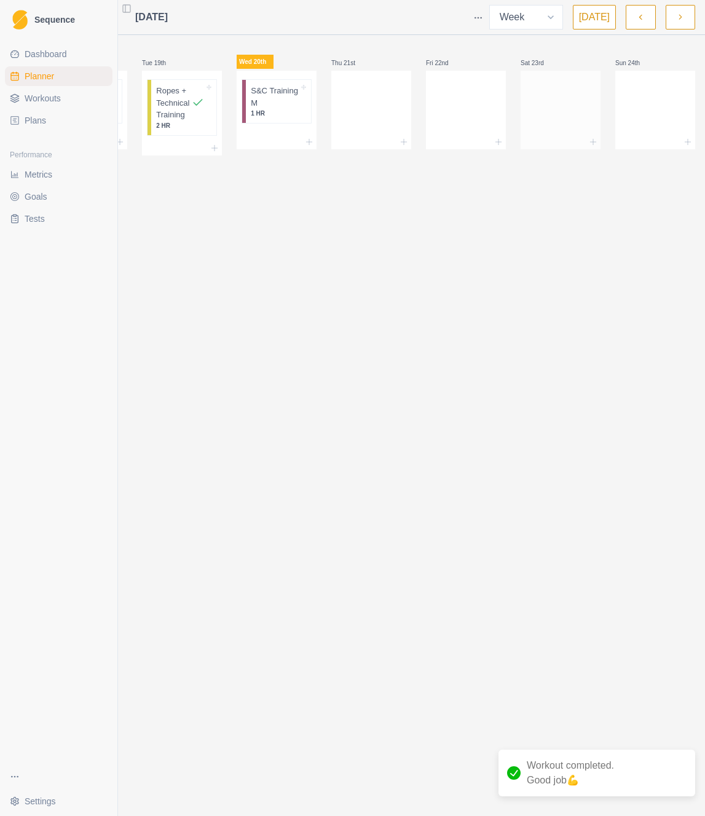
scroll to position [0, 80]
click at [547, 104] on div at bounding box center [560, 107] width 80 height 54
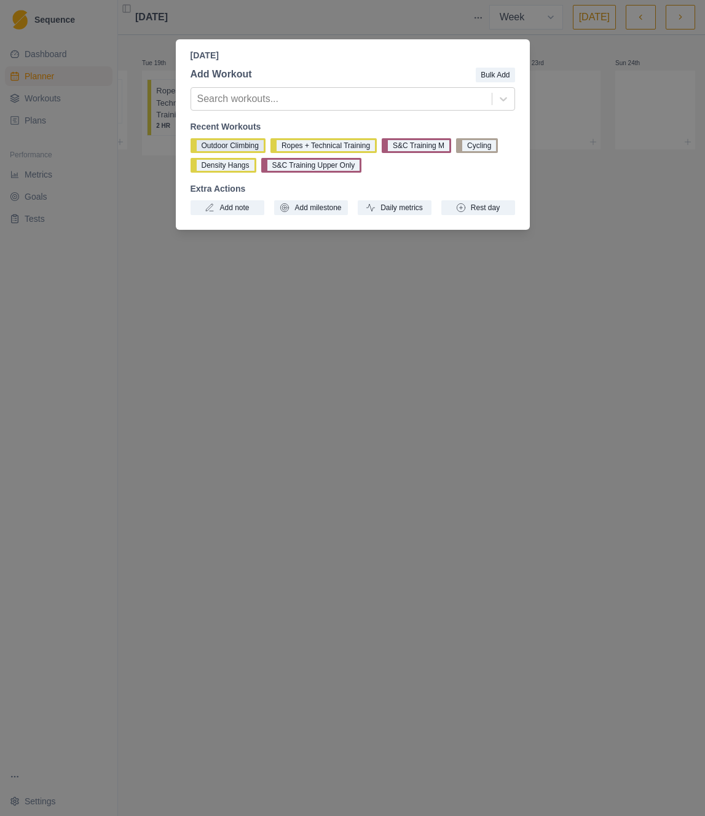
click at [246, 148] on button "Outdoor Climbing" at bounding box center [227, 145] width 75 height 15
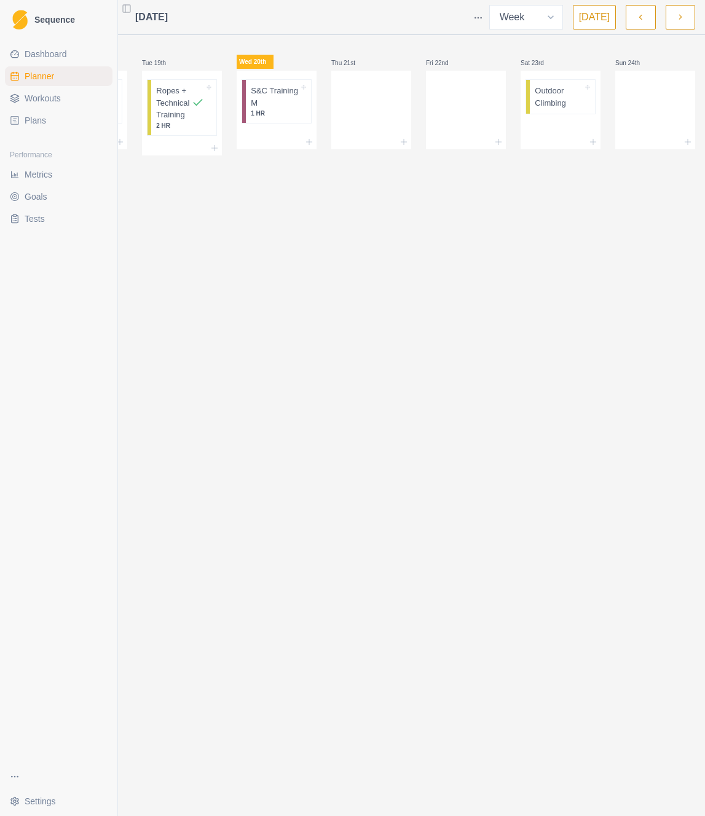
click at [682, 21] on icon "button" at bounding box center [680, 17] width 9 height 12
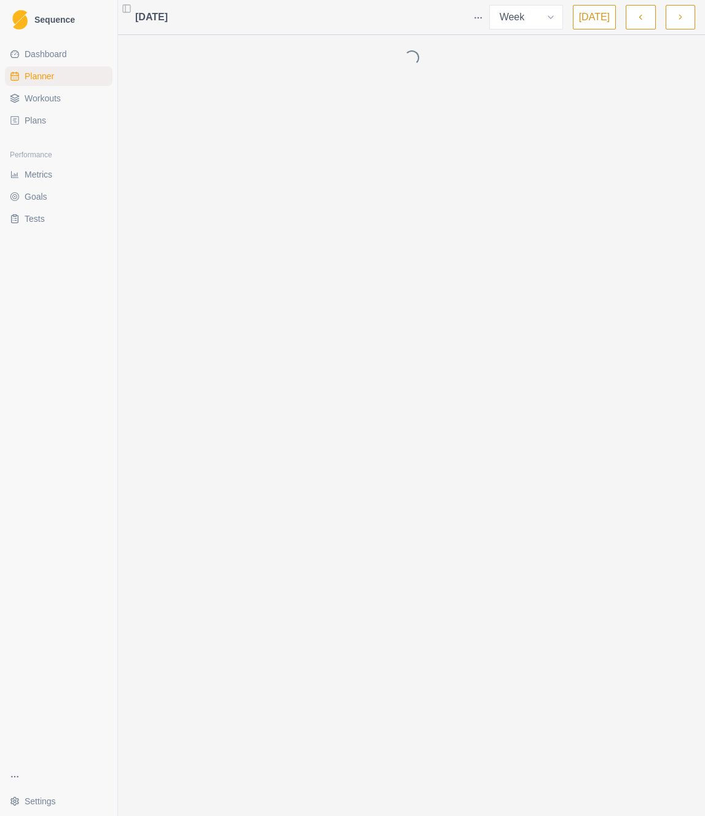
scroll to position [0, 0]
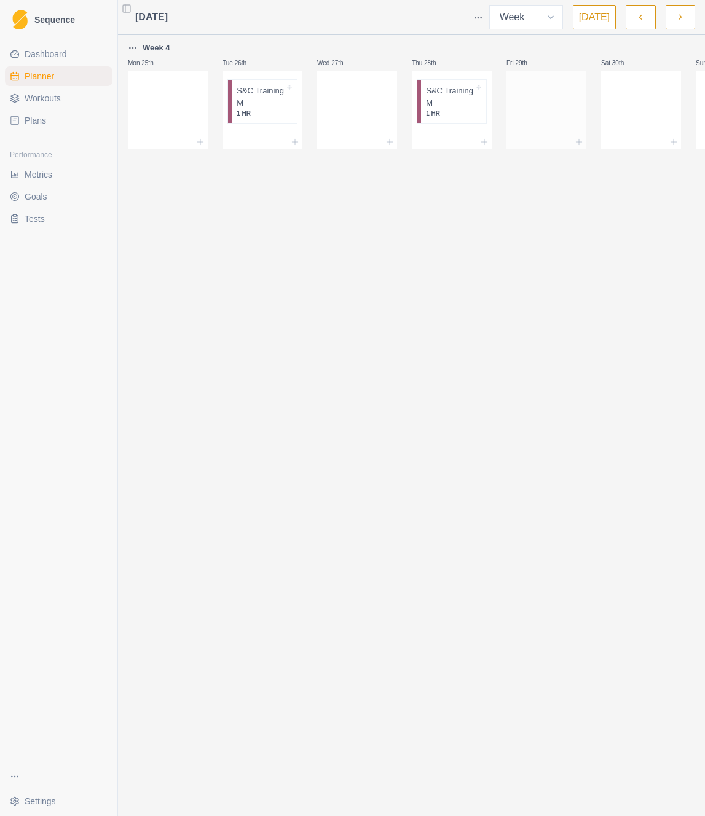
click at [528, 104] on div at bounding box center [546, 107] width 80 height 54
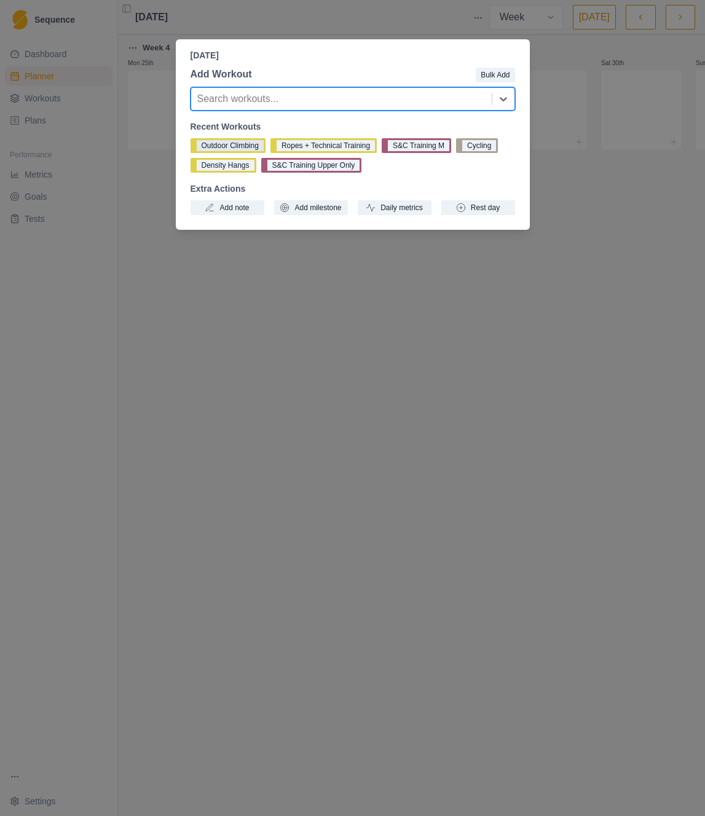
click at [202, 144] on button "Outdoor Climbing" at bounding box center [227, 145] width 75 height 15
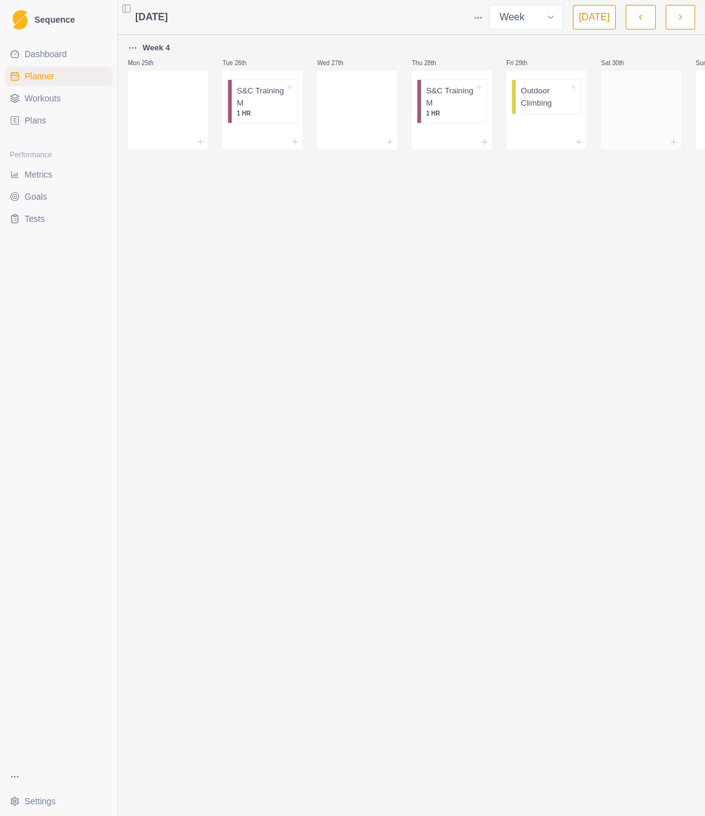
click at [635, 109] on div at bounding box center [641, 107] width 80 height 54
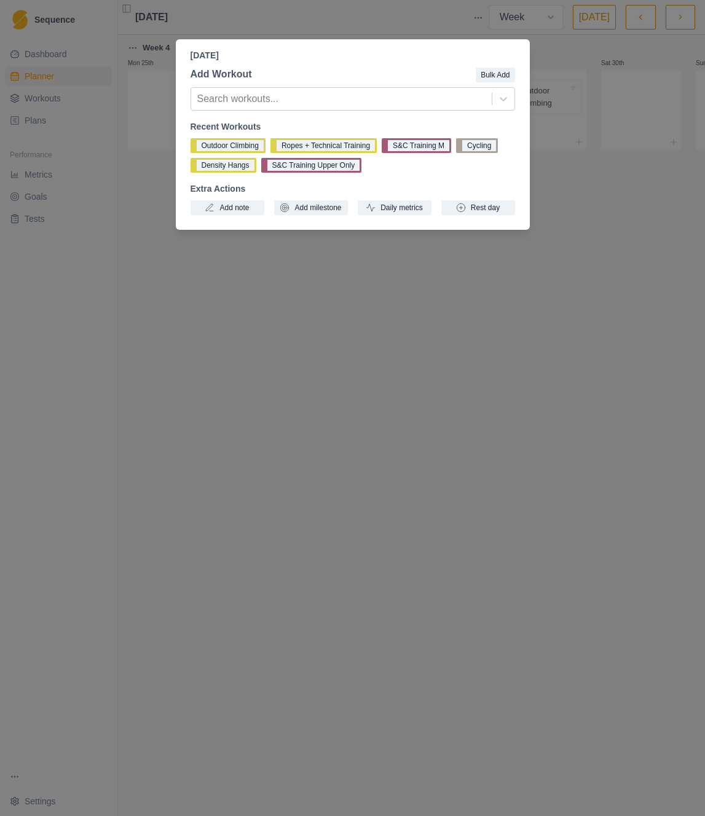
drag, startPoint x: 447, startPoint y: 338, endPoint x: 479, endPoint y: 270, distance: 75.0
click at [447, 338] on div "[DATE] Add Workout Bulk Add Search workouts... Recent Workouts Outdoor Climbing…" at bounding box center [352, 408] width 705 height 816
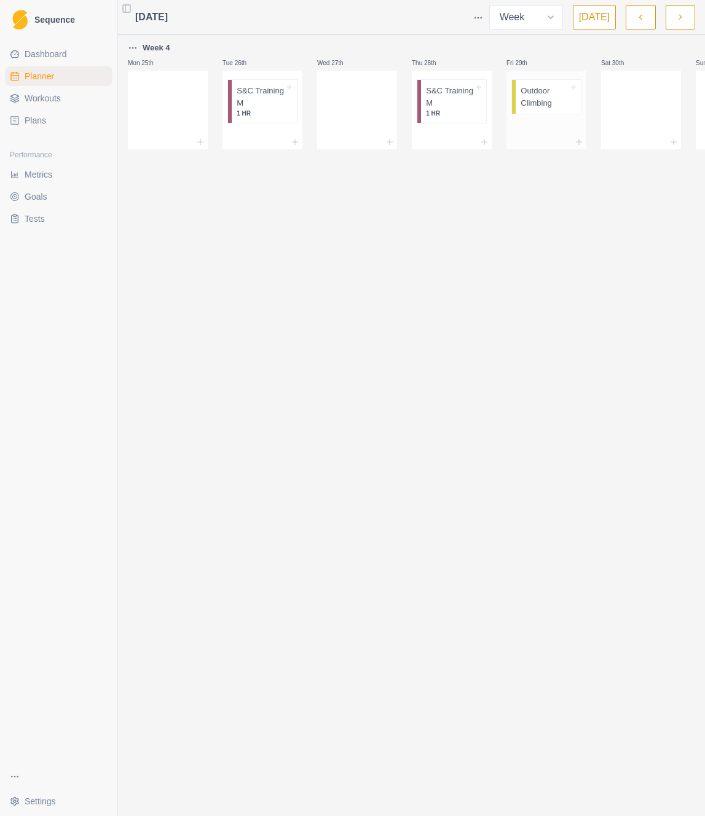
click at [548, 94] on p "Outdoor Climbing" at bounding box center [544, 97] width 48 height 24
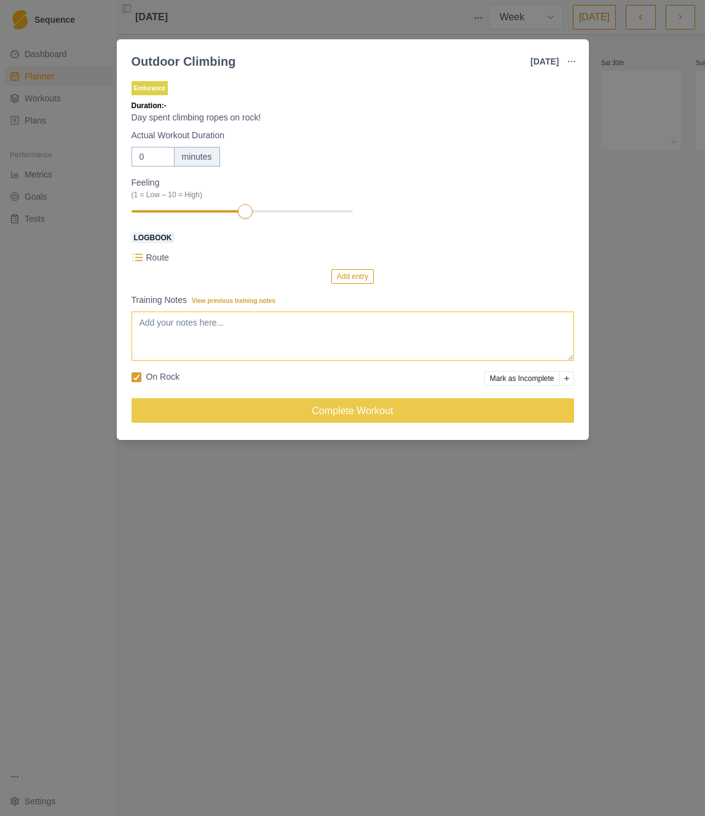
click at [220, 324] on textarea "Training Notes View previous training notes" at bounding box center [352, 335] width 442 height 49
paste textarea "arapiles"
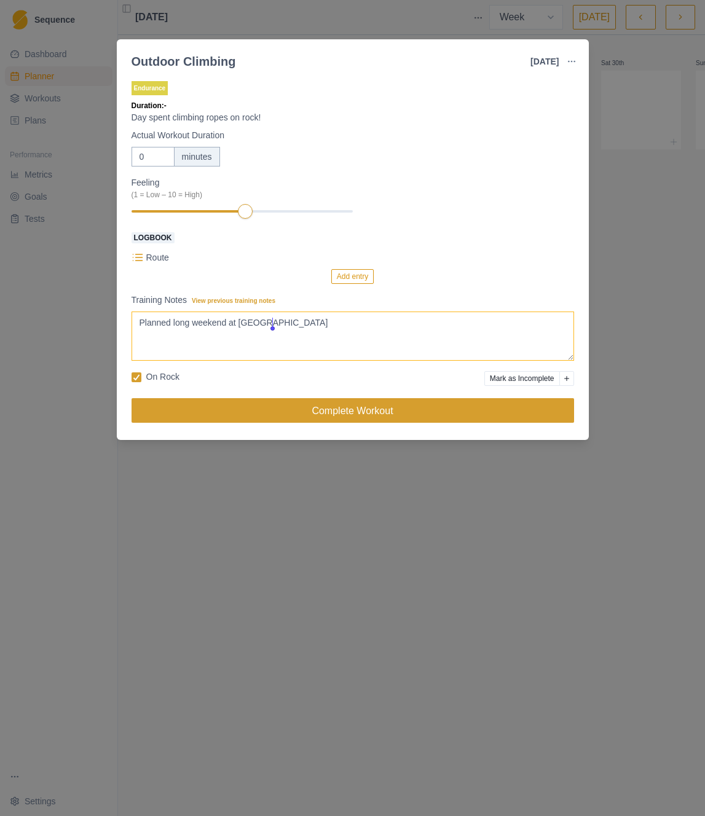
type textarea "Planned long weekend at [GEOGRAPHIC_DATA]"
click at [361, 410] on button "Complete Workout" at bounding box center [352, 410] width 442 height 25
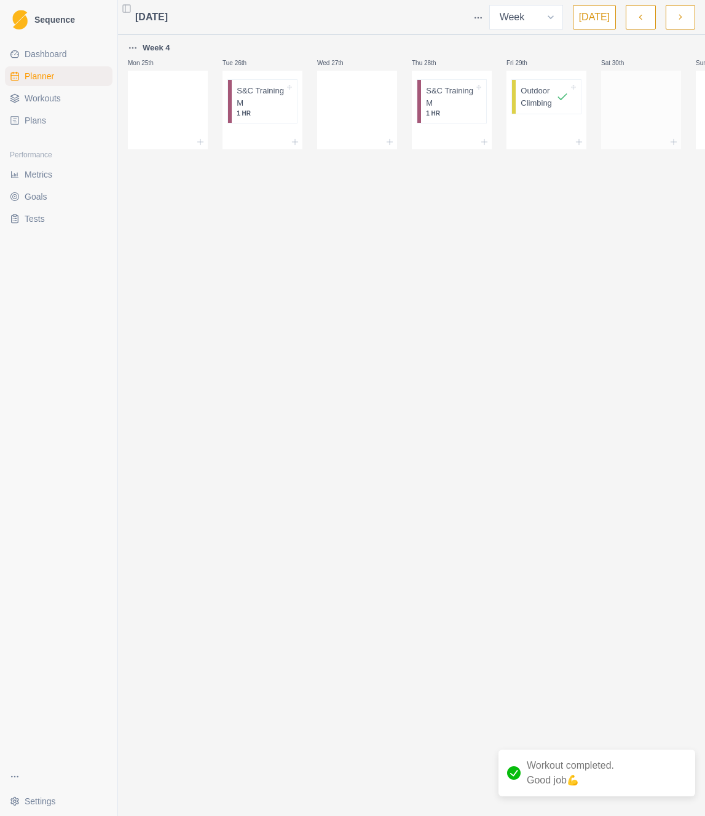
click at [612, 112] on div at bounding box center [641, 107] width 80 height 54
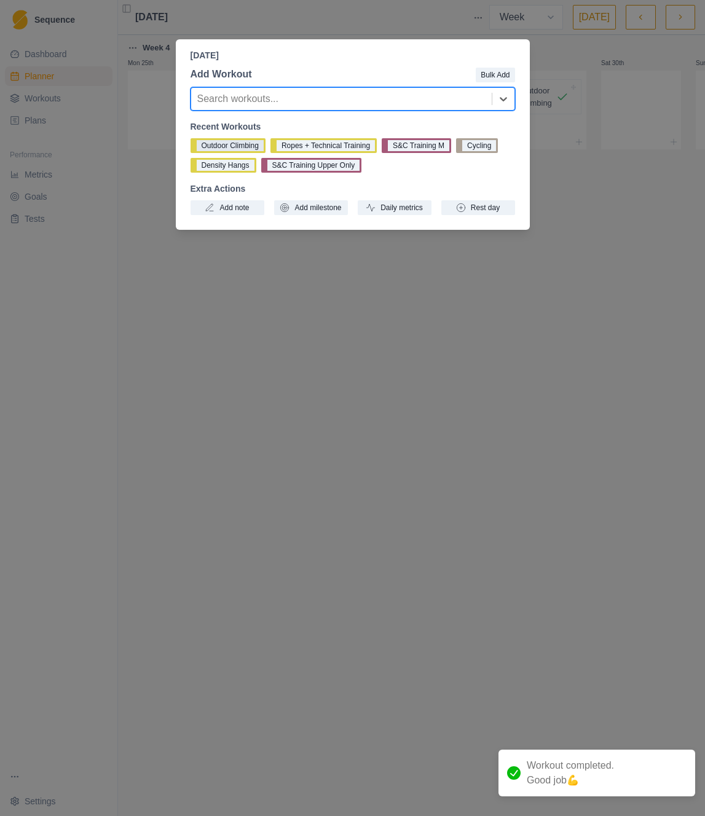
click at [238, 149] on button "Outdoor Climbing" at bounding box center [227, 145] width 75 height 15
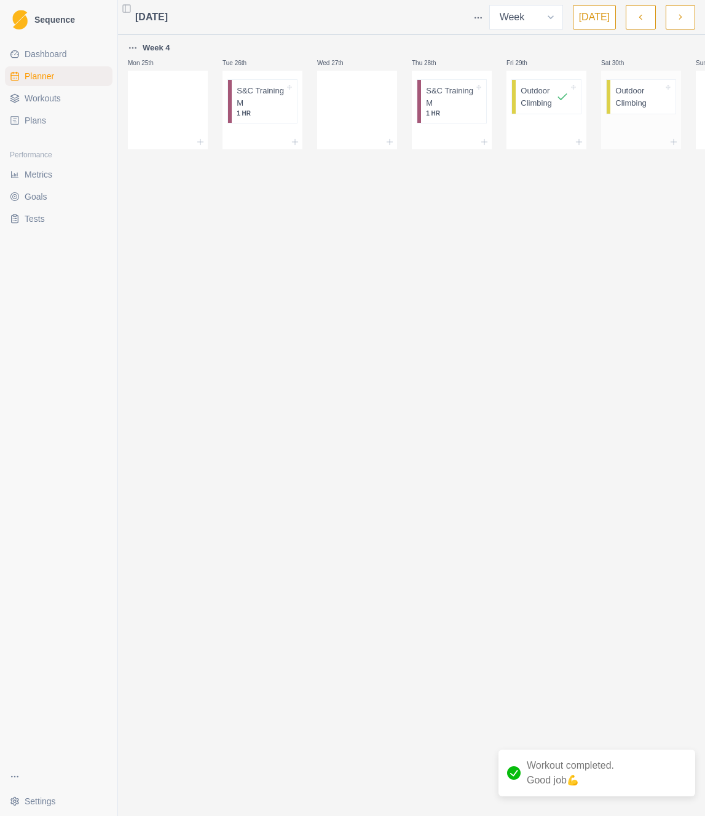
click at [642, 96] on p "Outdoor Climbing" at bounding box center [639, 97] width 48 height 24
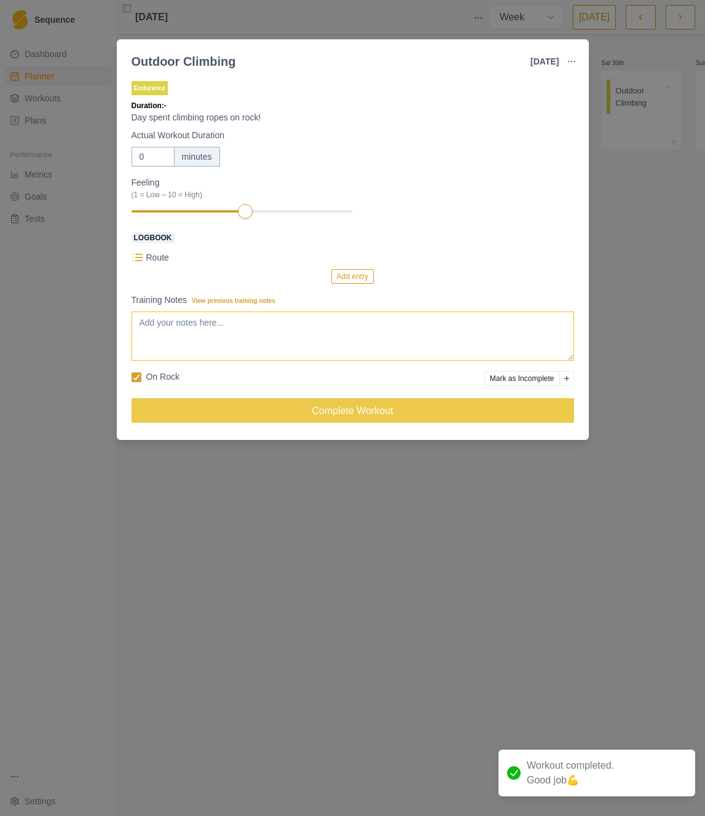
click at [223, 341] on textarea "Training Notes View previous training notes" at bounding box center [352, 335] width 442 height 49
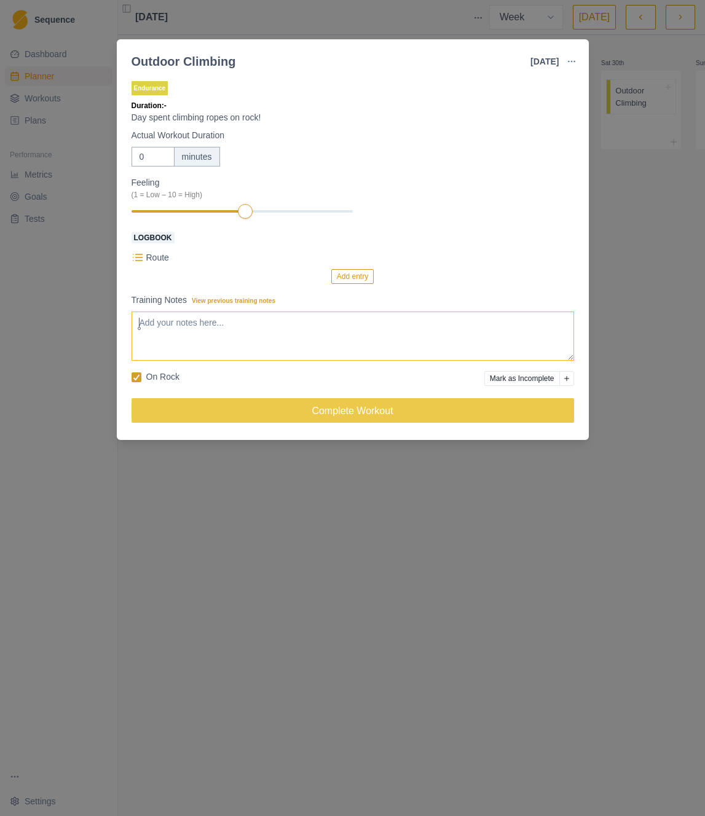
click at [219, 338] on textarea "Training Notes View previous training notes" at bounding box center [352, 335] width 442 height 49
paste textarea "Planned long weekend at [GEOGRAPHIC_DATA]"
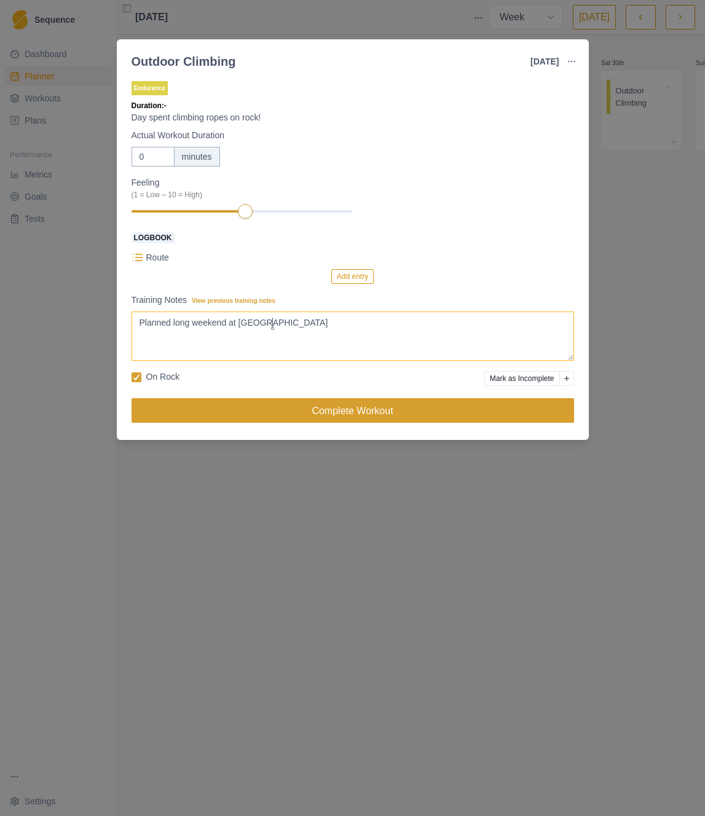
type textarea "Planned long weekend at [GEOGRAPHIC_DATA]"
drag, startPoint x: 247, startPoint y: 414, endPoint x: 253, endPoint y: 411, distance: 6.9
click at [247, 415] on button "Complete Workout" at bounding box center [352, 410] width 442 height 25
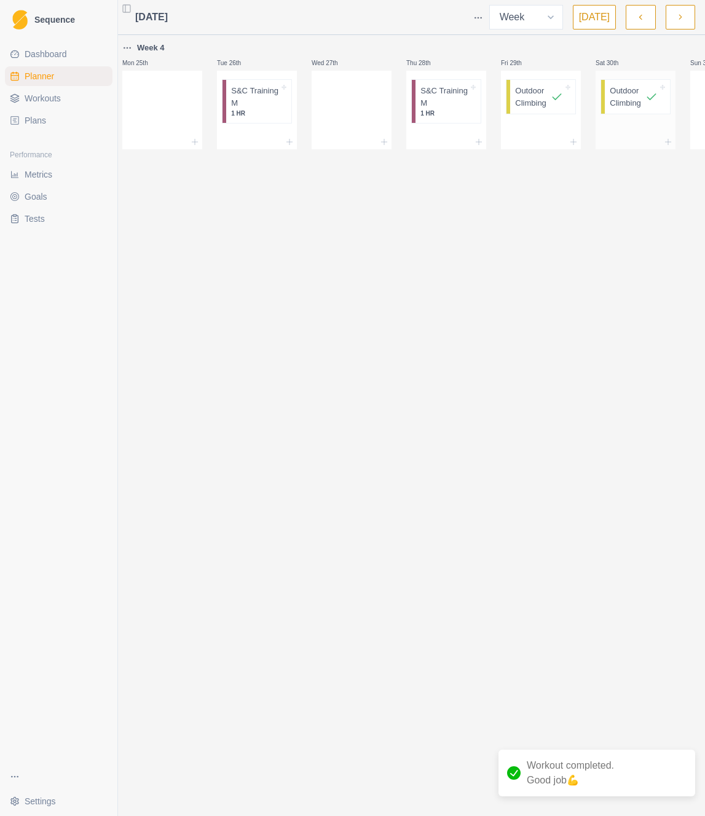
scroll to position [0, 80]
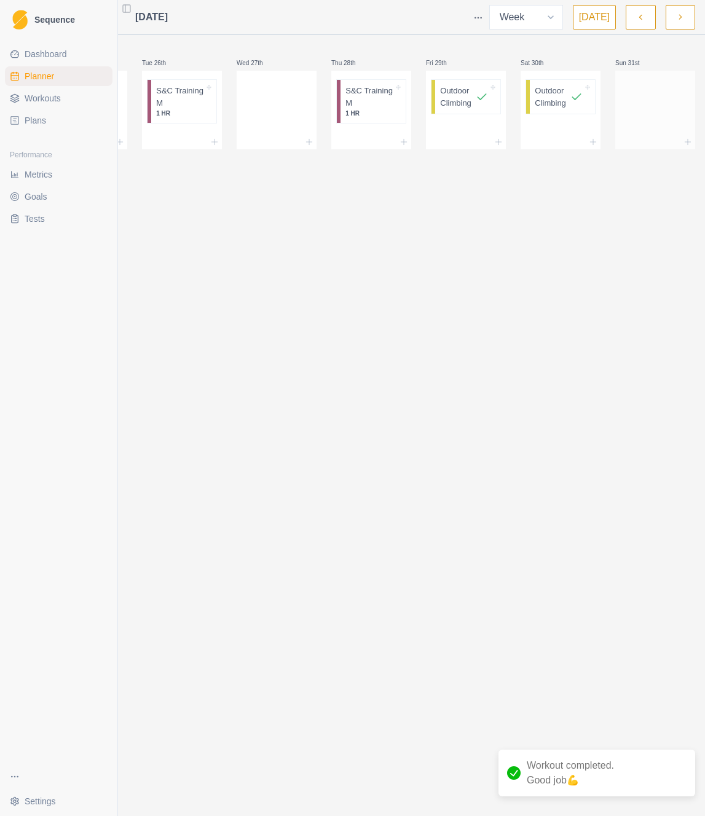
click at [643, 110] on div at bounding box center [655, 107] width 80 height 54
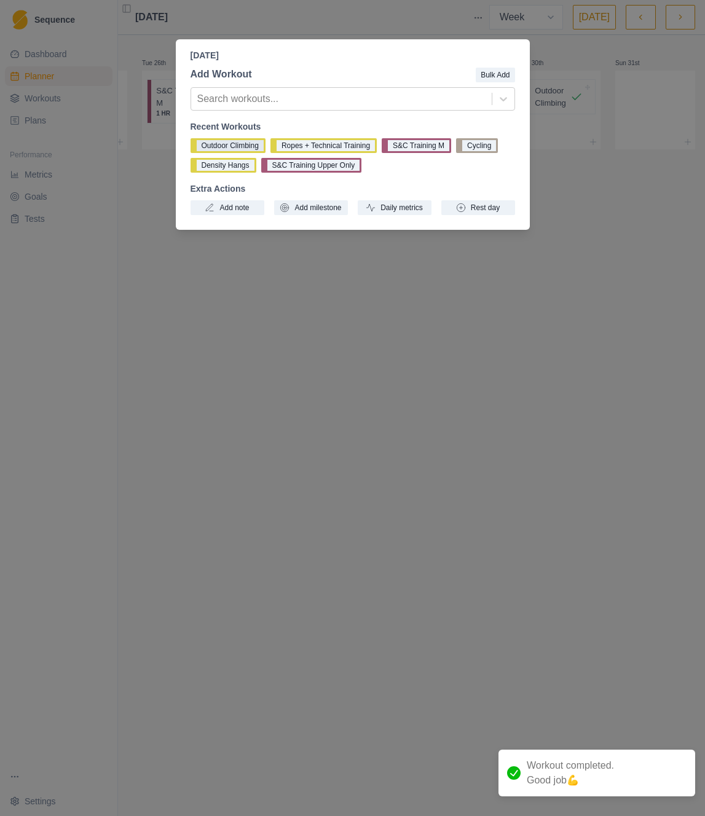
click at [246, 145] on button "Outdoor Climbing" at bounding box center [227, 145] width 75 height 15
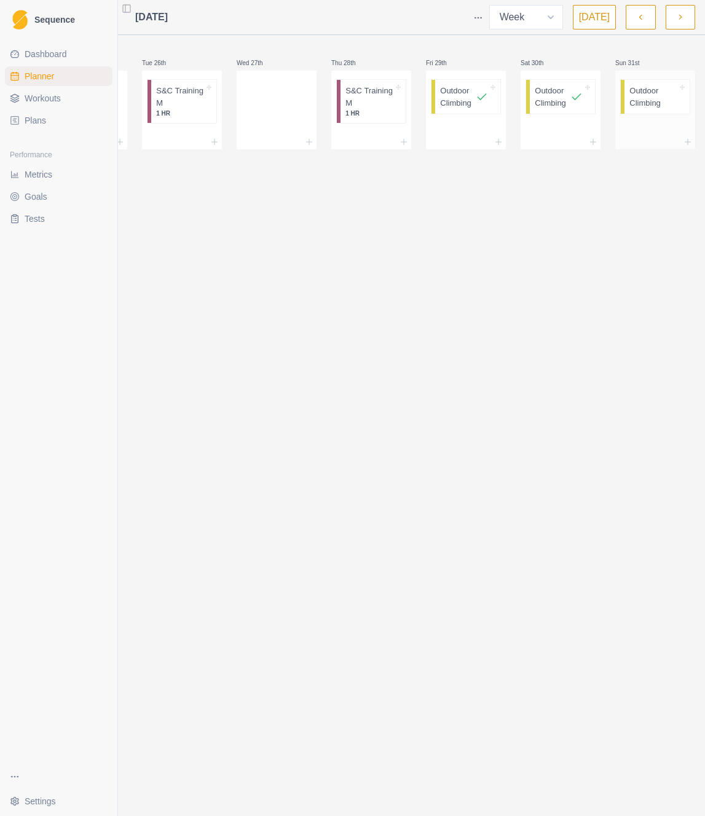
click at [642, 104] on p "Outdoor Climbing" at bounding box center [653, 97] width 48 height 24
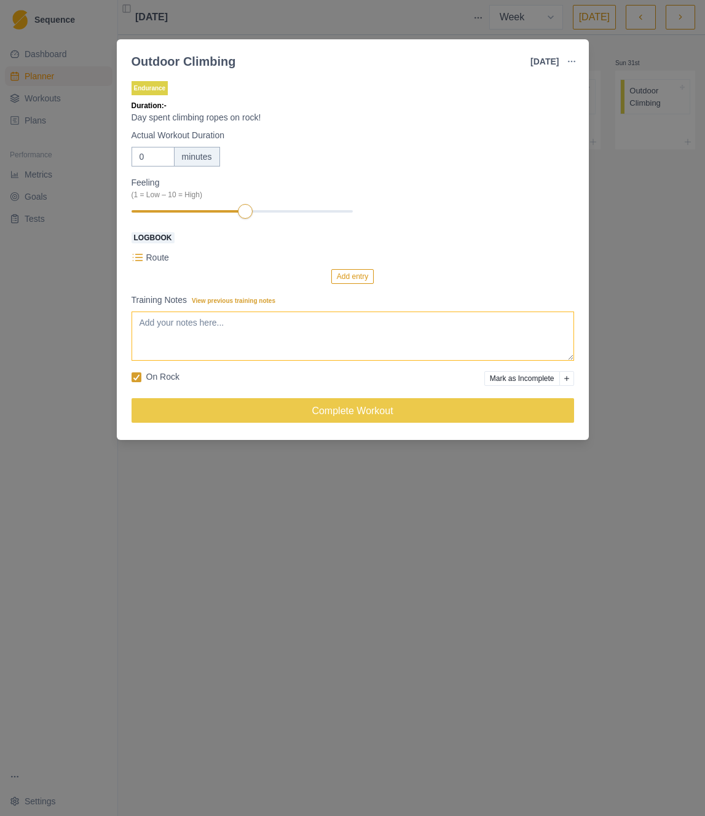
click at [236, 341] on textarea "Training Notes View previous training notes" at bounding box center [352, 335] width 442 height 49
paste textarea "Planned long weekend at [GEOGRAPHIC_DATA]"
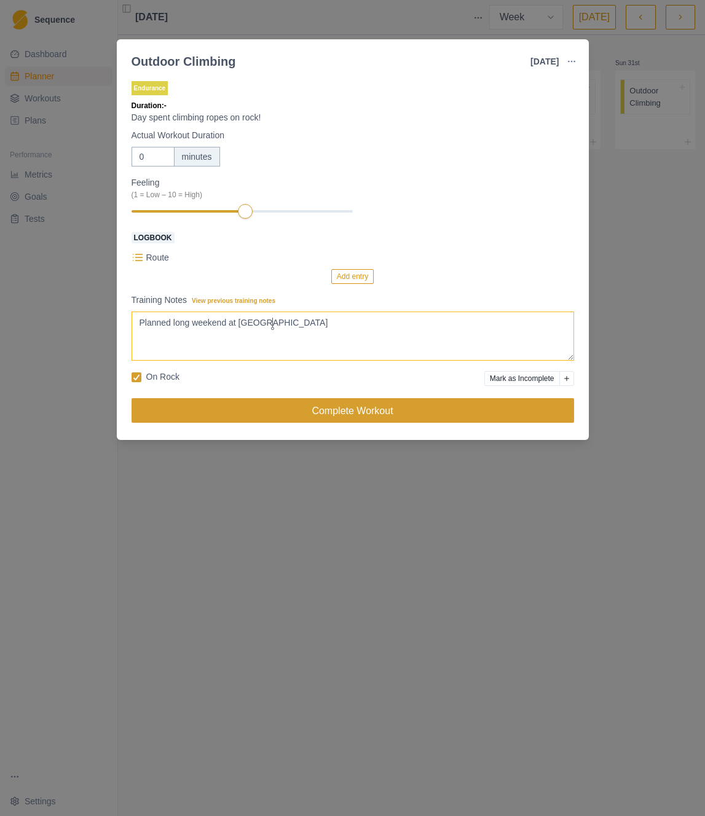
type textarea "Planned long weekend at [GEOGRAPHIC_DATA]"
click at [275, 409] on button "Complete Workout" at bounding box center [352, 410] width 442 height 25
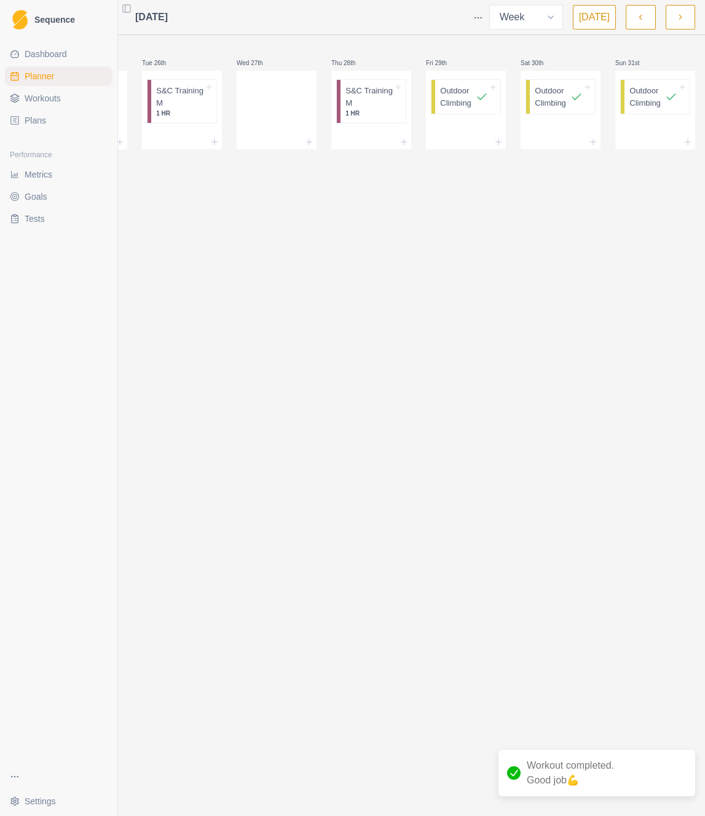
click at [687, 17] on button "button" at bounding box center [679, 17] width 29 height 25
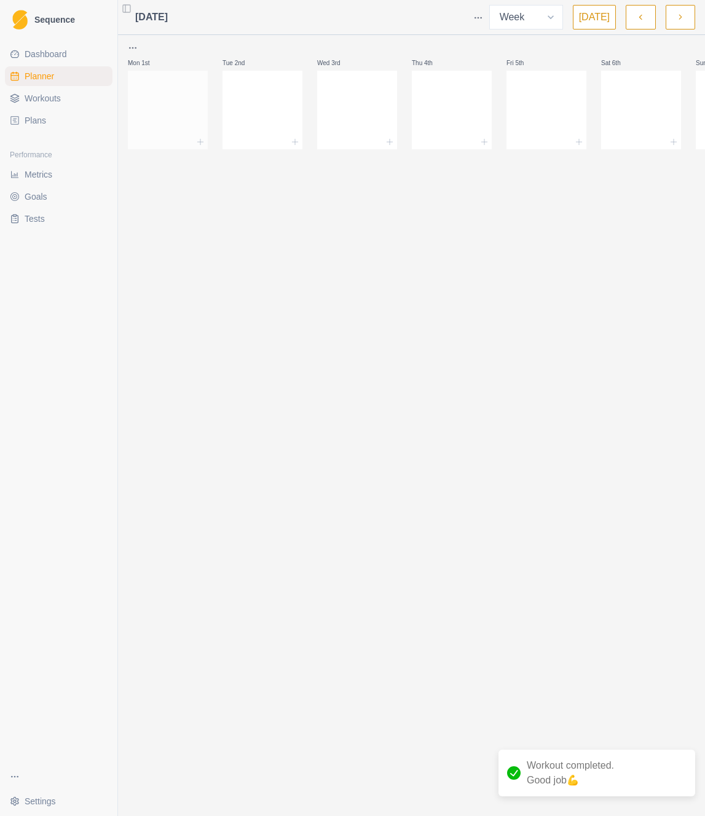
click at [149, 116] on div at bounding box center [168, 107] width 80 height 54
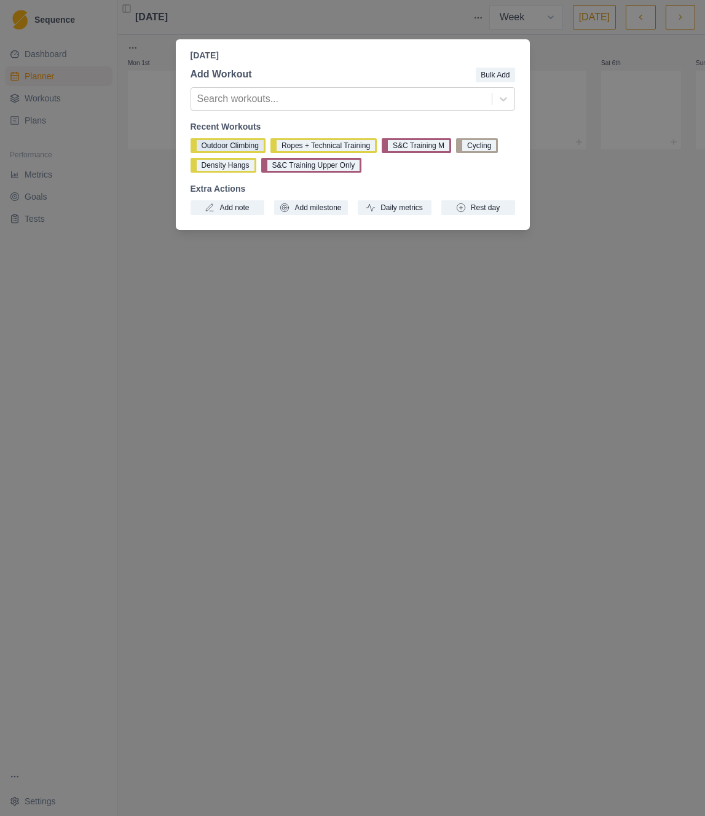
click at [229, 143] on button "Outdoor Climbing" at bounding box center [227, 145] width 75 height 15
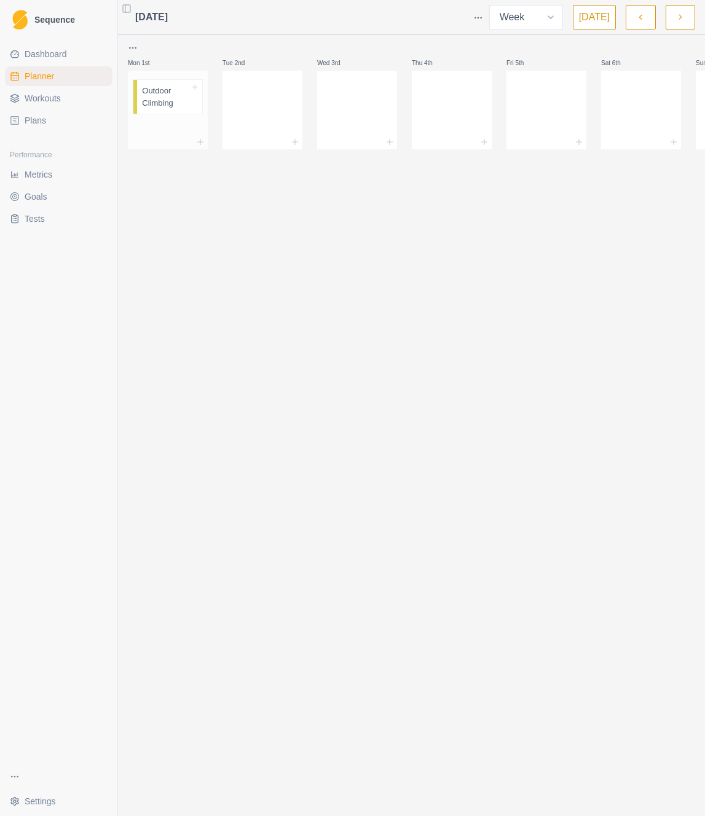
click at [165, 102] on p "Outdoor Climbing" at bounding box center [166, 97] width 48 height 24
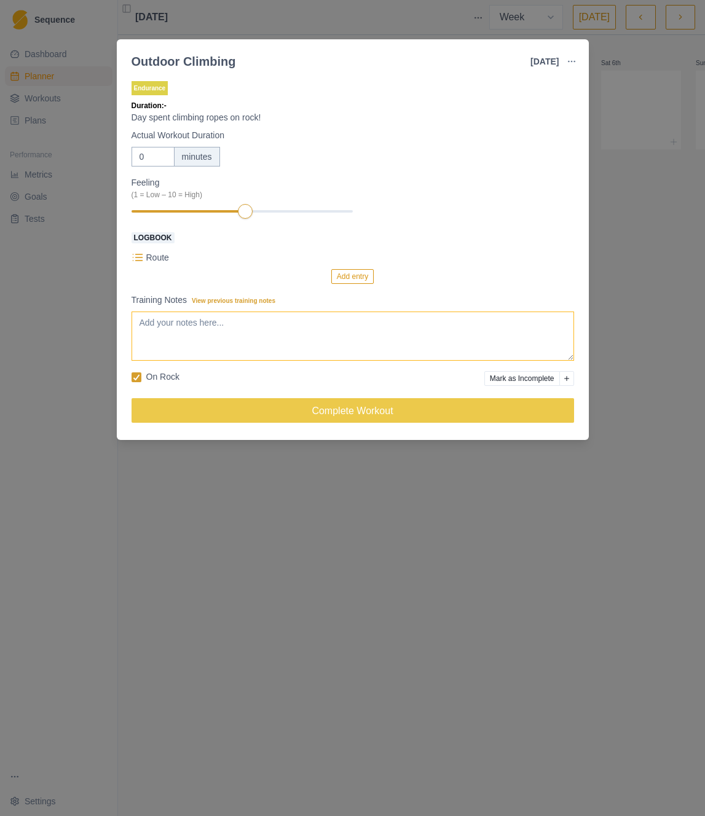
click at [247, 324] on textarea "Training Notes View previous training notes" at bounding box center [352, 335] width 442 height 49
paste textarea "Planned long weekend at [GEOGRAPHIC_DATA]"
type textarea "Planned long weekend at [GEOGRAPHIC_DATA]."
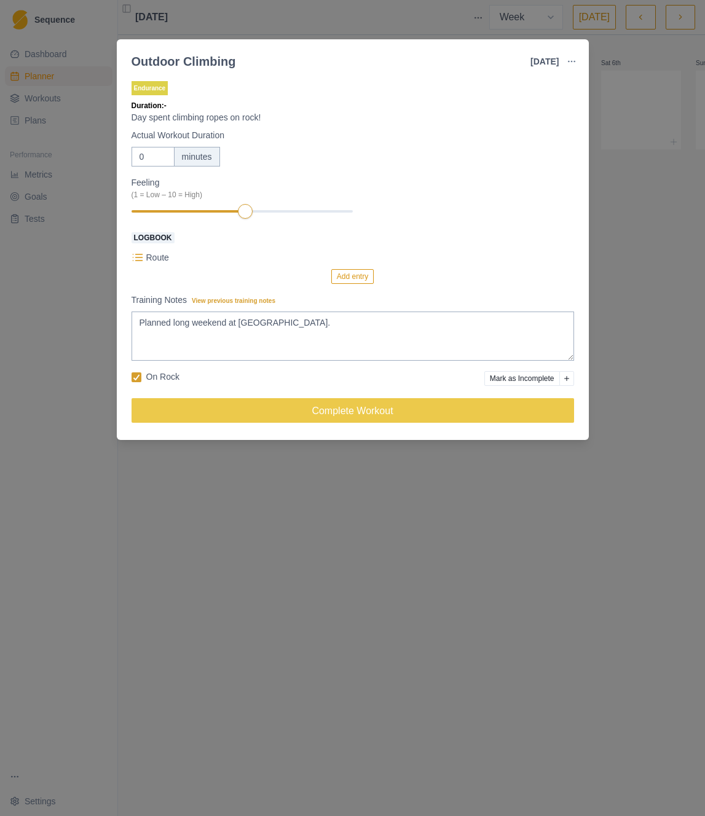
click at [668, 242] on div "Outdoor Climbing [DATE] Link To Goal View Workout Metrics Edit Original Workout…" at bounding box center [352, 408] width 705 height 816
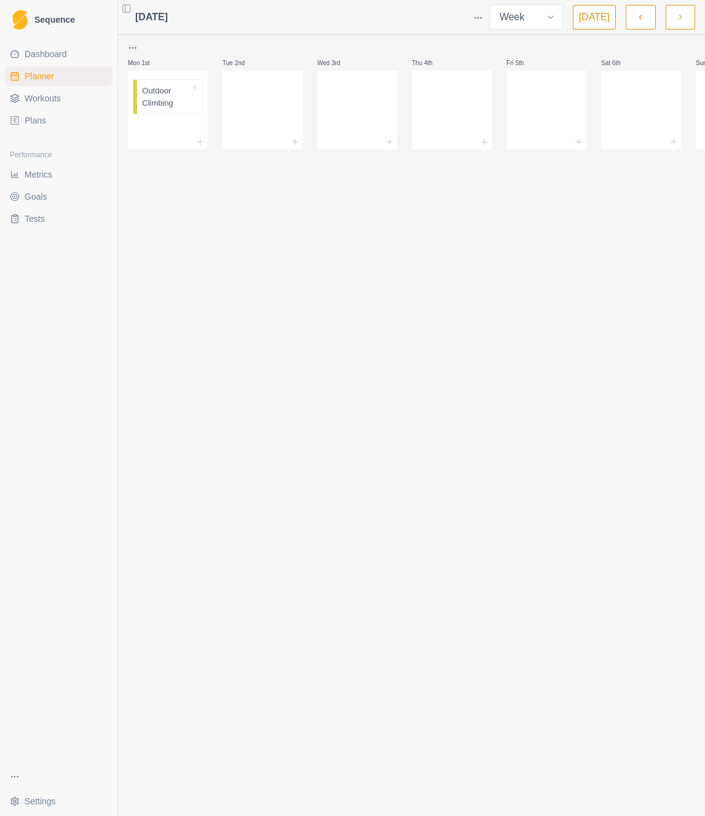
click at [638, 17] on icon "button" at bounding box center [640, 17] width 9 height 12
click at [547, 106] on p "Outdoor Climbing" at bounding box center [538, 97] width 36 height 24
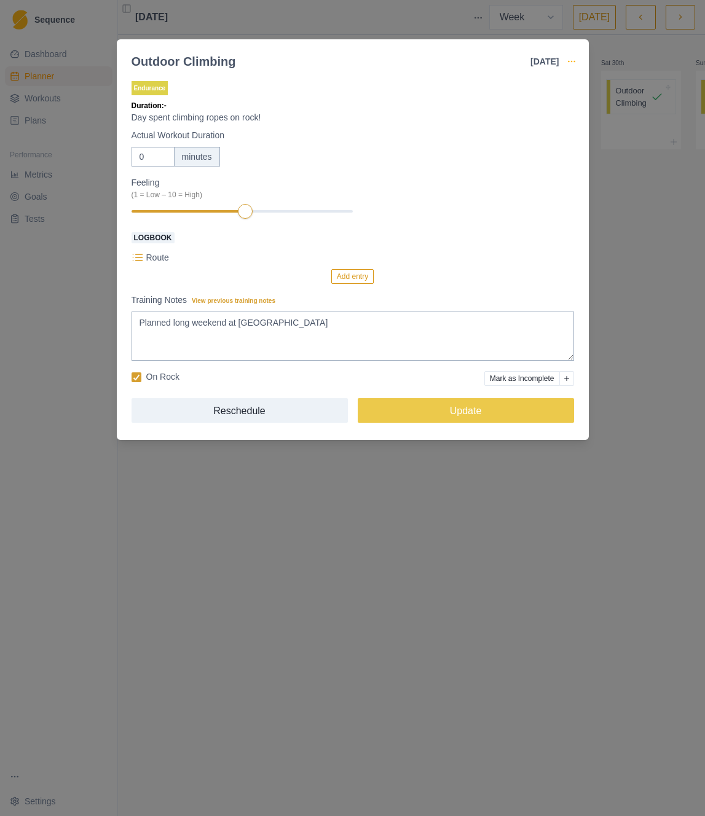
click at [568, 61] on circle "button" at bounding box center [568, 61] width 1 height 1
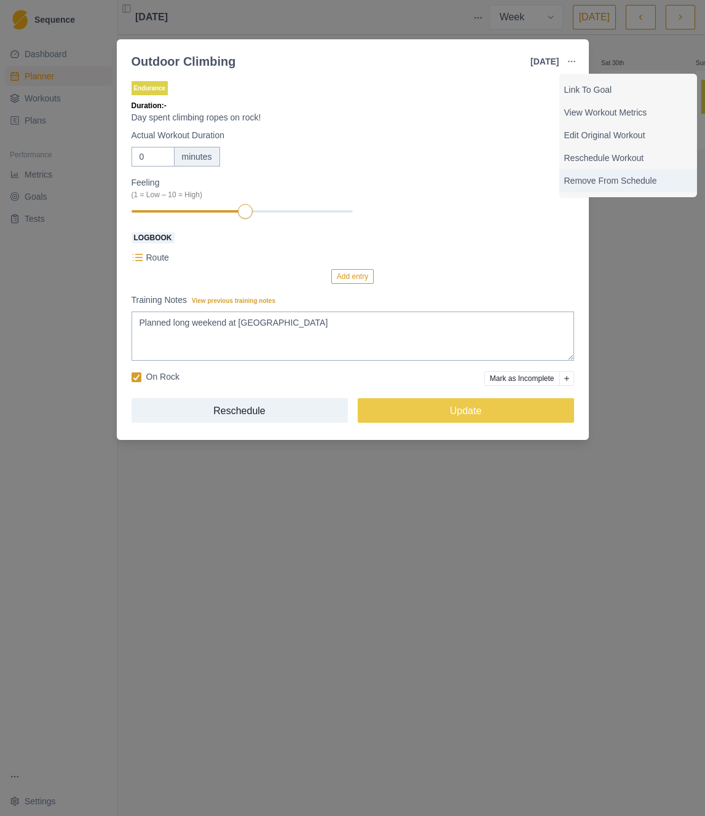
click at [615, 184] on p "Remove From Schedule" at bounding box center [628, 180] width 128 height 13
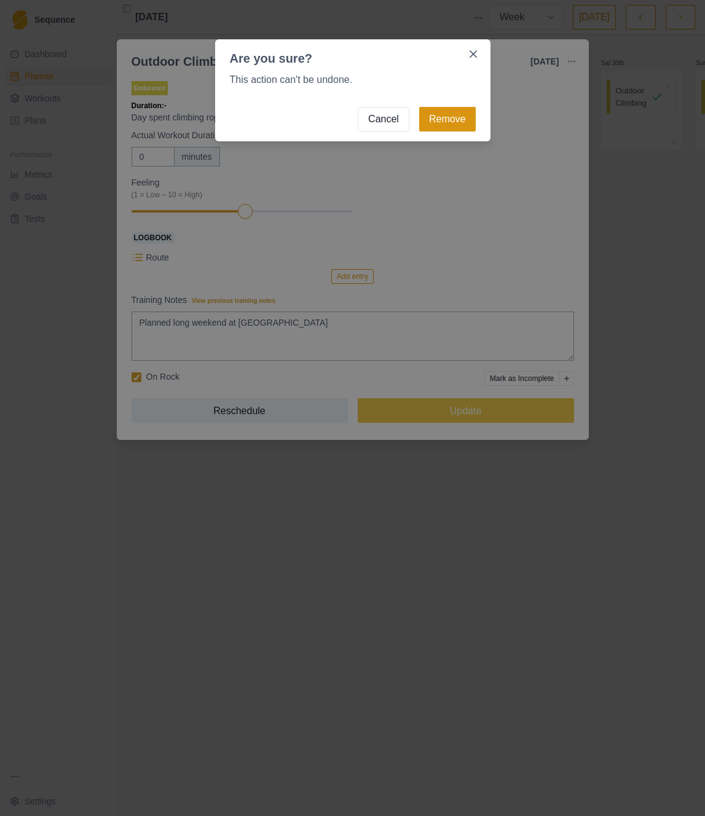
click at [447, 127] on button "Remove" at bounding box center [447, 119] width 57 height 25
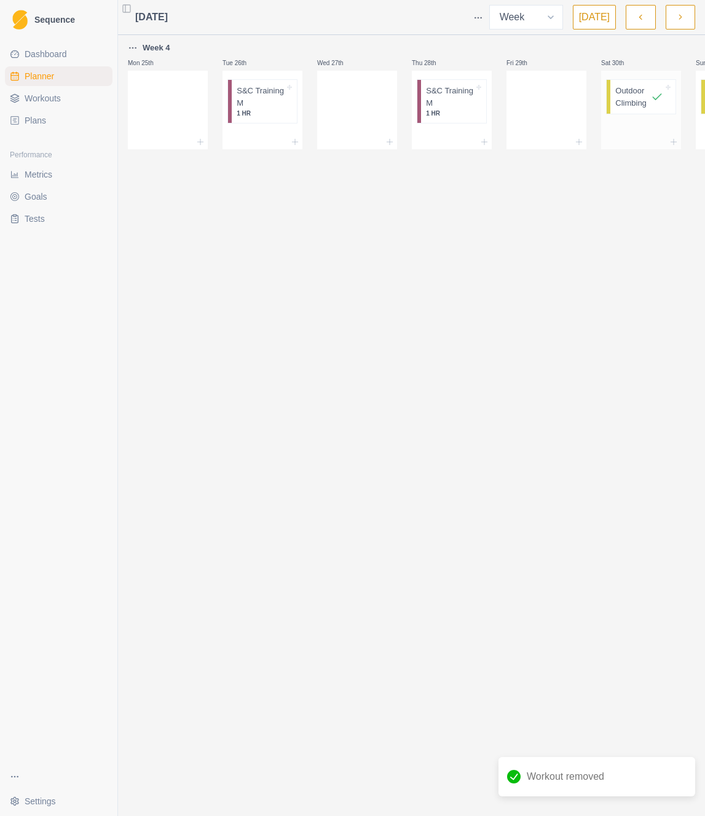
click at [624, 105] on p "Outdoor Climbing" at bounding box center [633, 97] width 36 height 24
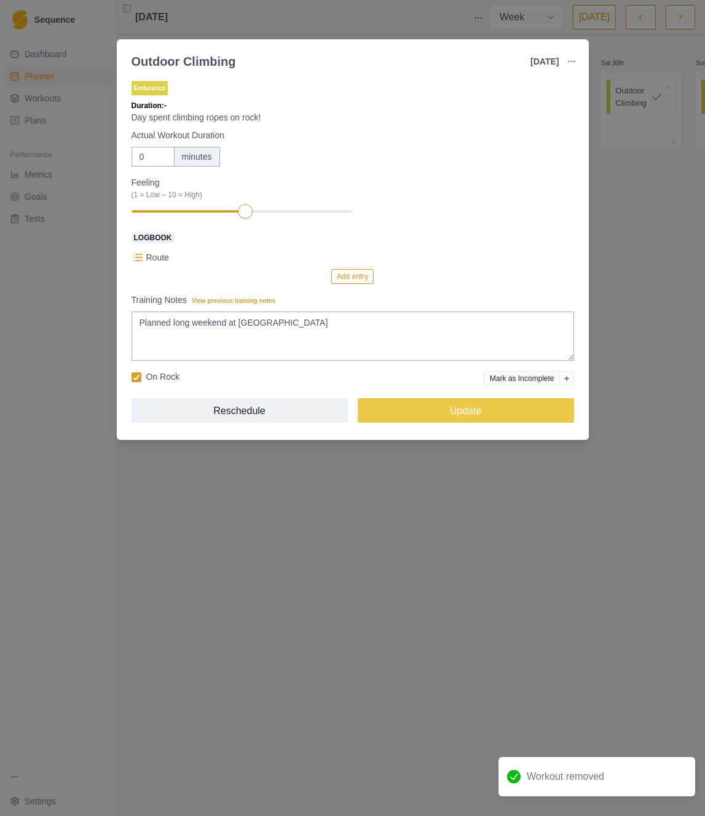
click at [577, 61] on button "button" at bounding box center [571, 61] width 25 height 25
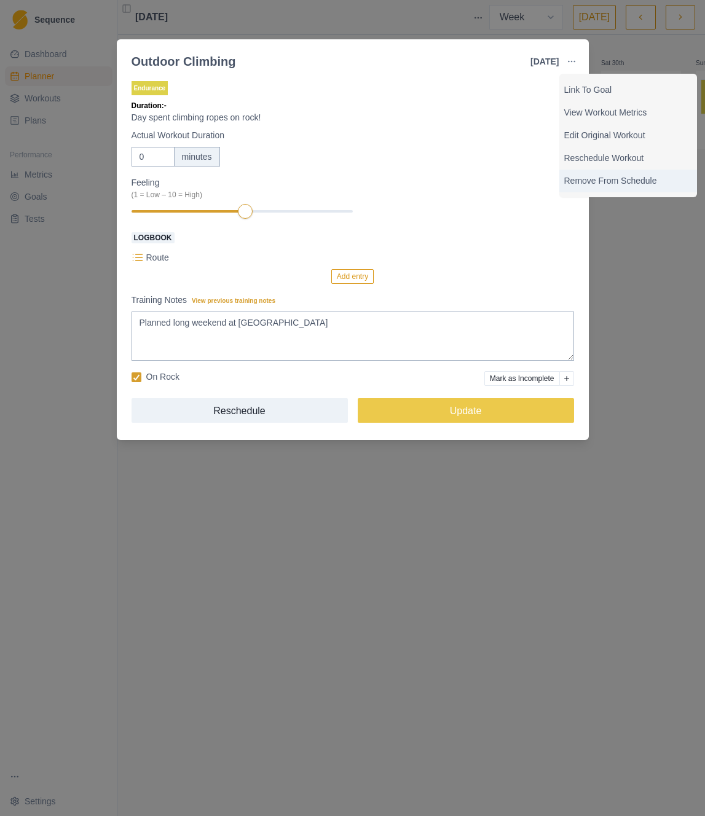
click at [592, 178] on p "Remove From Schedule" at bounding box center [628, 180] width 128 height 13
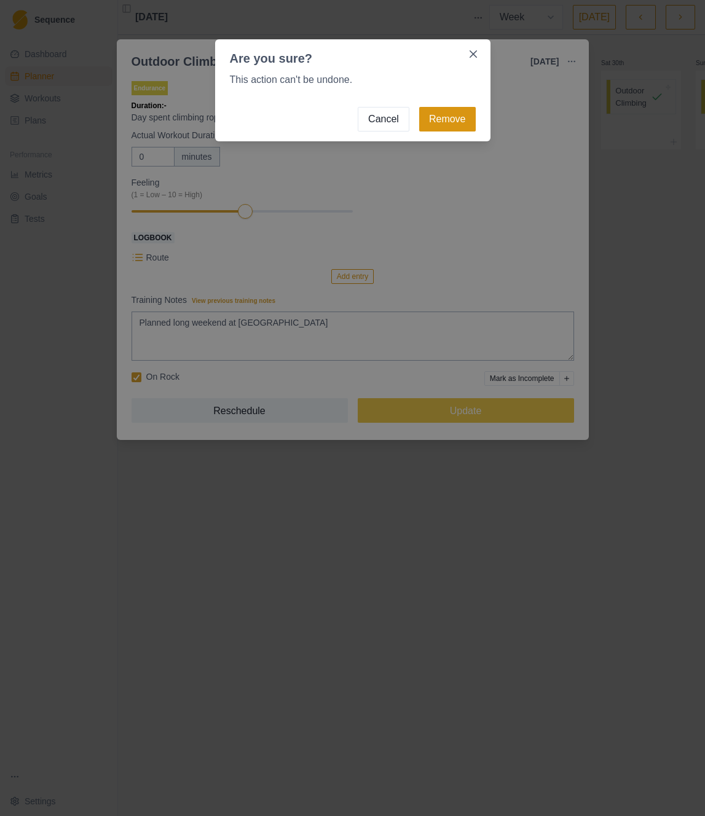
click at [458, 118] on button "Remove" at bounding box center [447, 119] width 57 height 25
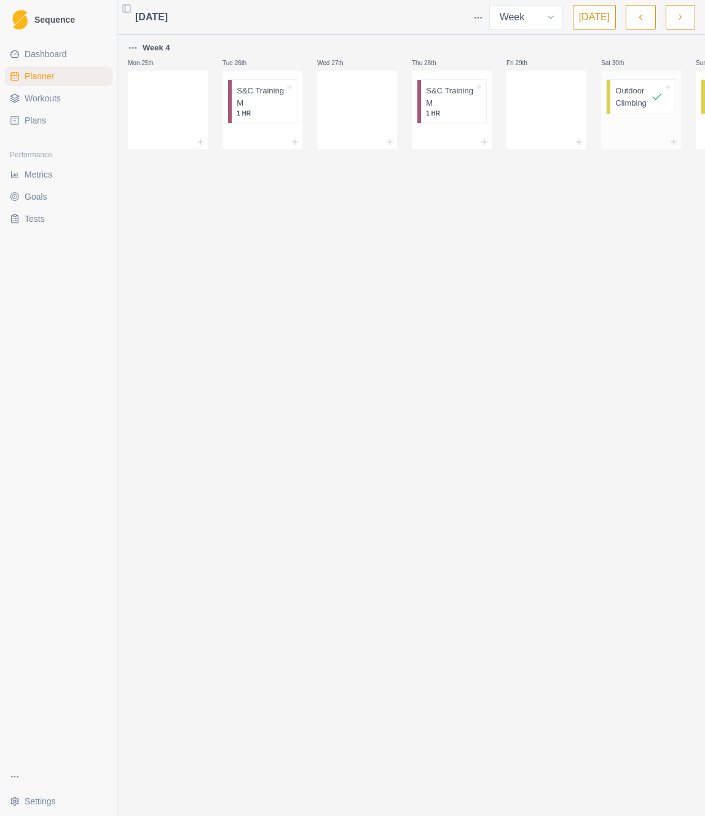
scroll to position [0, 80]
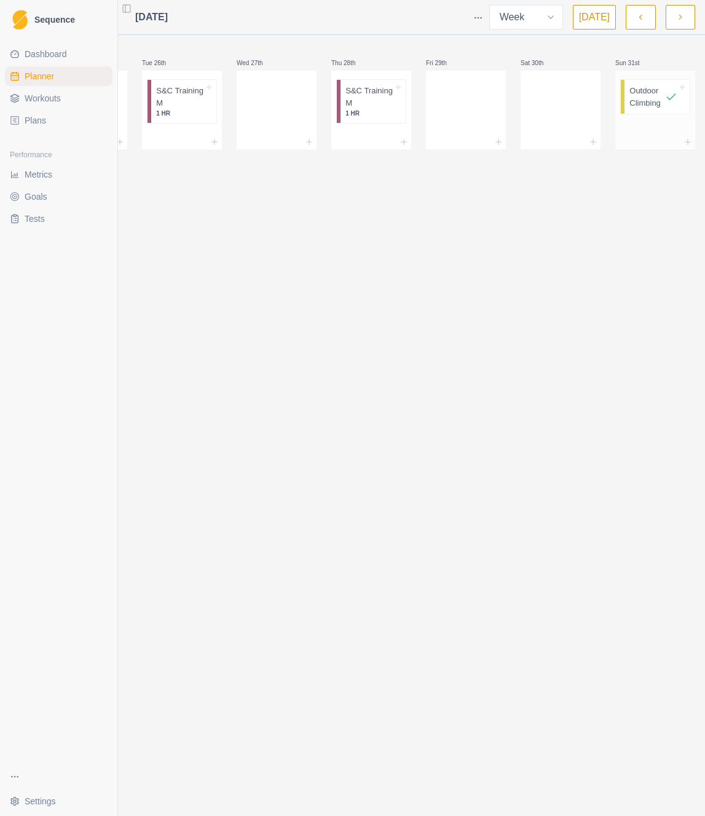
click at [653, 98] on p "Outdoor Climbing" at bounding box center [647, 97] width 36 height 24
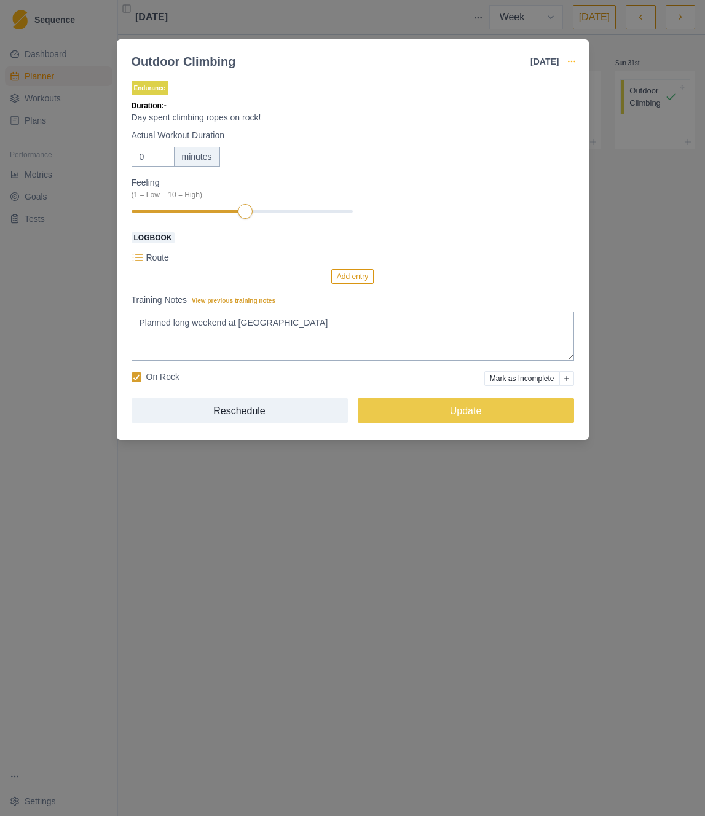
click at [572, 60] on icon "button" at bounding box center [571, 62] width 10 height 10
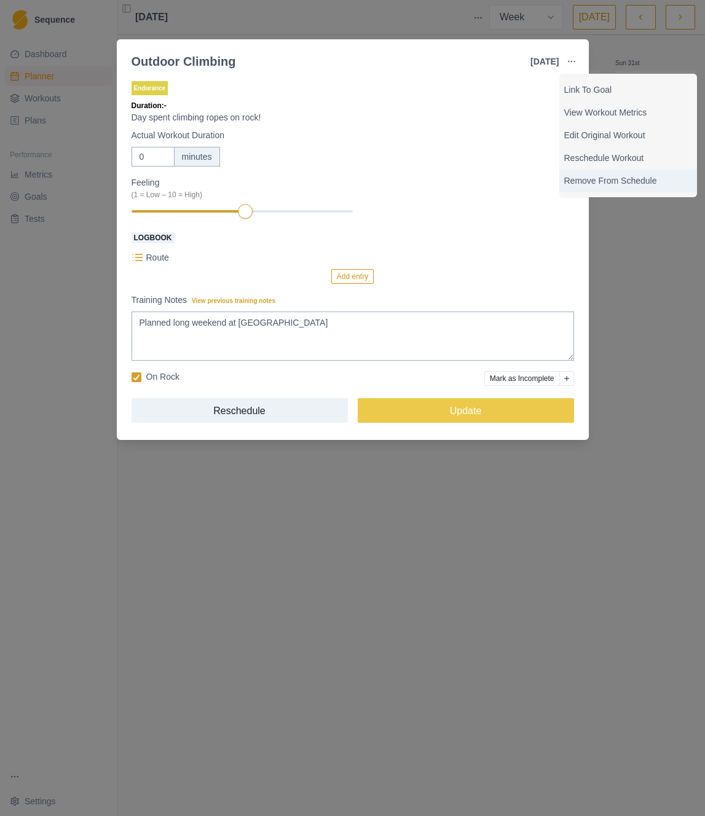
click at [603, 179] on p "Remove From Schedule" at bounding box center [628, 180] width 128 height 13
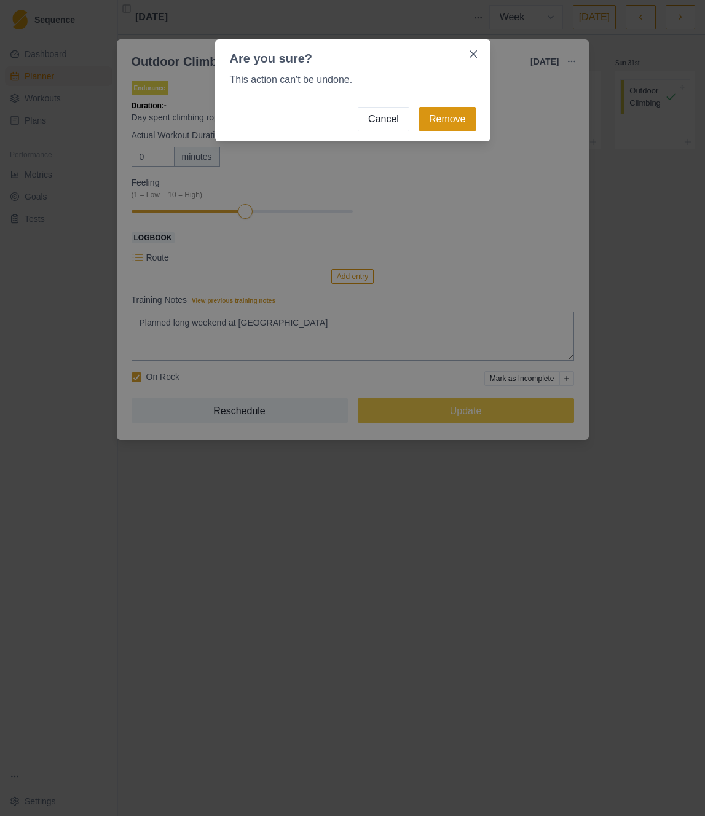
click at [430, 109] on button "Remove" at bounding box center [447, 119] width 57 height 25
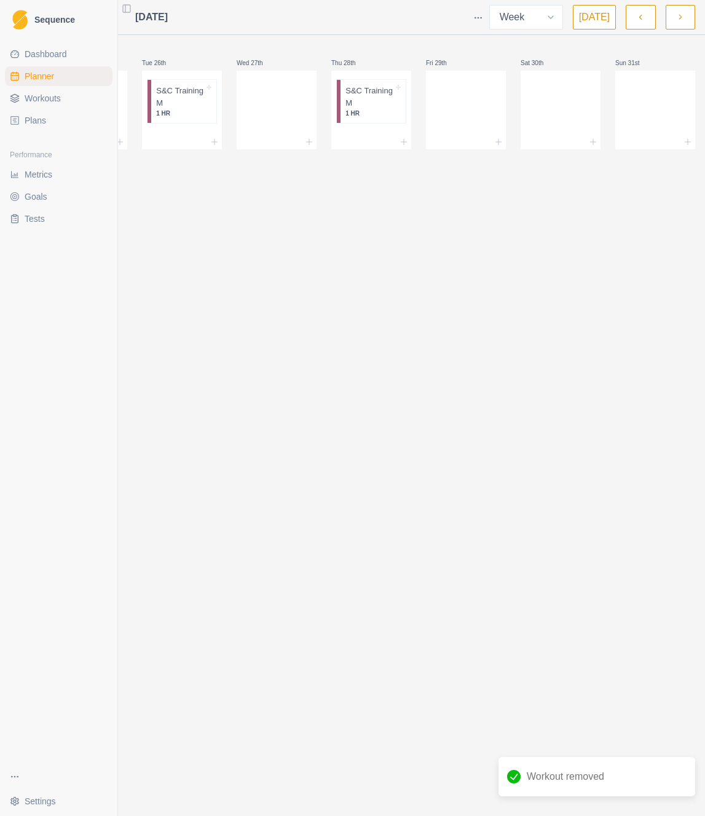
click at [673, 13] on button "button" at bounding box center [679, 17] width 29 height 25
click at [643, 19] on icon "button" at bounding box center [640, 17] width 9 height 12
click at [684, 18] on icon "button" at bounding box center [680, 17] width 9 height 12
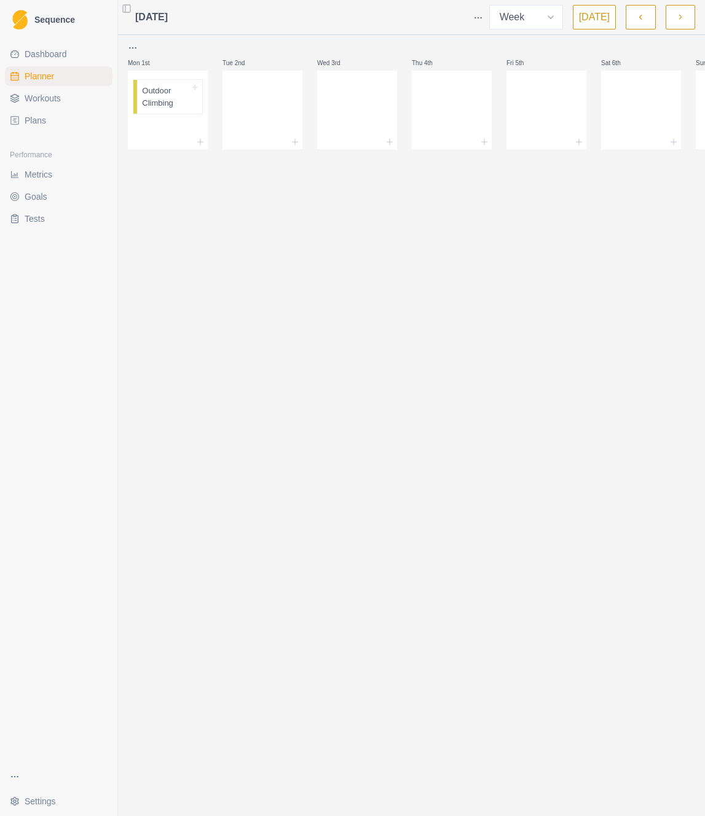
click at [637, 18] on icon "button" at bounding box center [640, 17] width 9 height 12
click at [545, 105] on div at bounding box center [546, 107] width 80 height 54
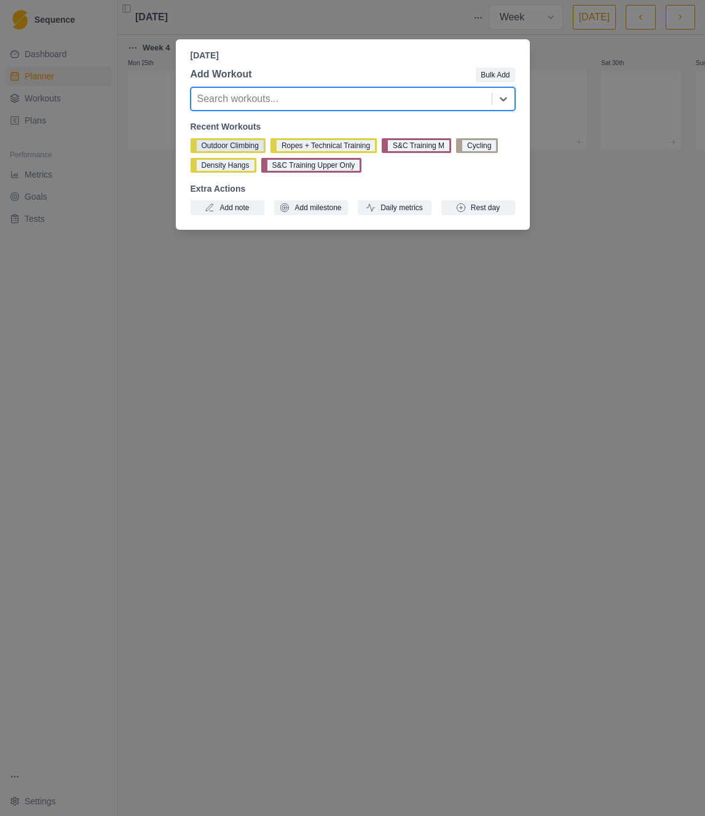
click at [221, 146] on button "Outdoor Climbing" at bounding box center [227, 145] width 75 height 15
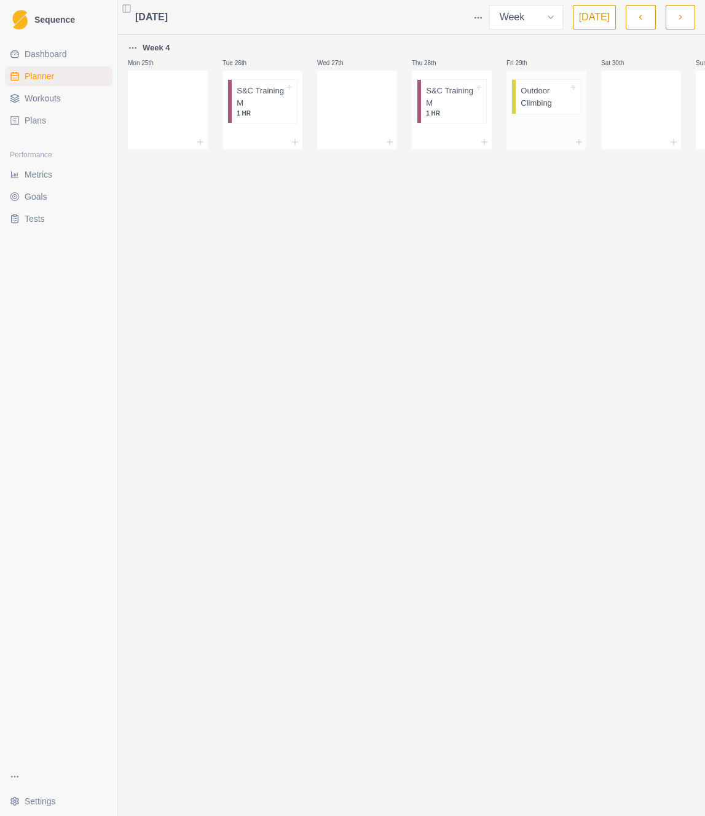
click at [543, 91] on p "Outdoor Climbing" at bounding box center [544, 97] width 48 height 24
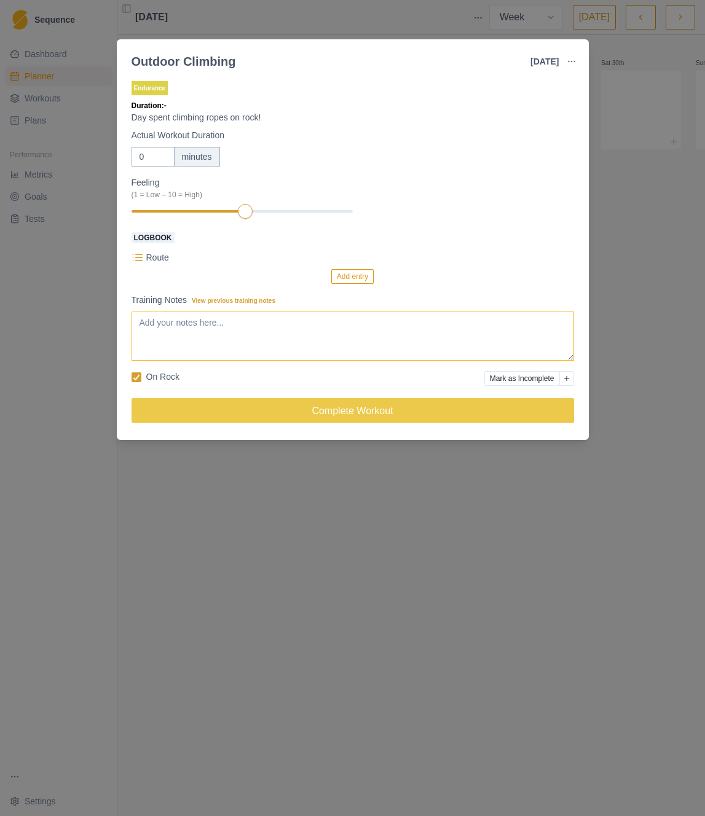
click at [218, 340] on textarea "Training Notes View previous training notes" at bounding box center [352, 335] width 442 height 49
paste textarea "Planned long weekend at [GEOGRAPHIC_DATA]"
type textarea "Planned long weekend at [GEOGRAPHIC_DATA]"
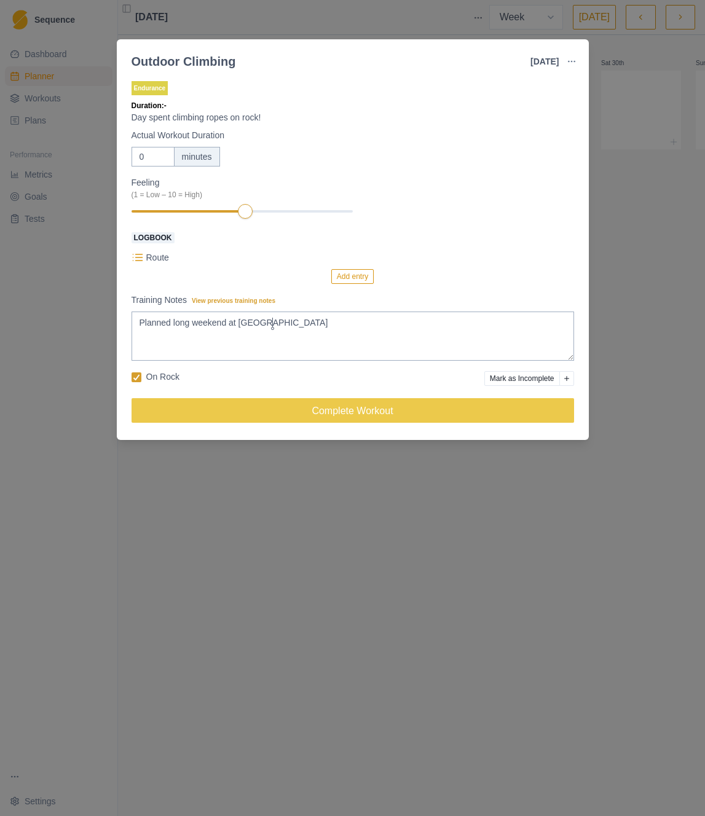
click at [638, 205] on div "Outdoor Climbing [DATE] Link To Goal View Workout Metrics Edit Original Workout…" at bounding box center [352, 408] width 705 height 816
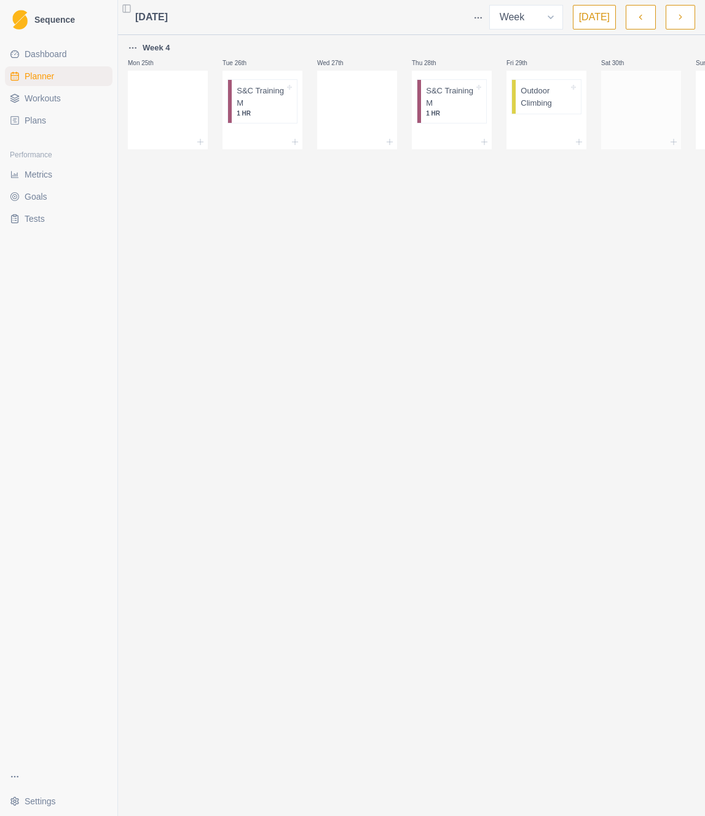
click at [615, 125] on div at bounding box center [641, 107] width 80 height 54
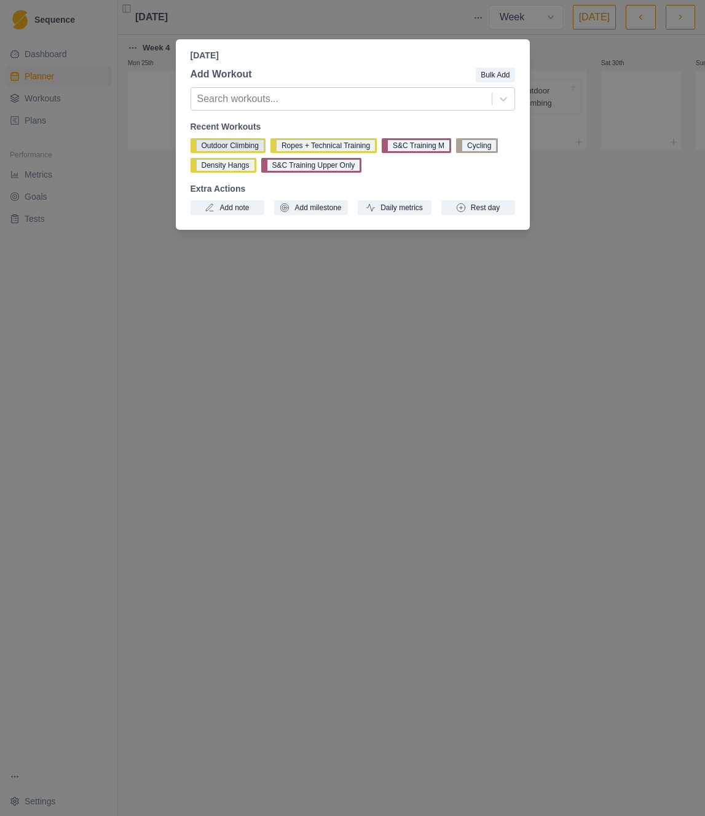
click at [253, 143] on button "Outdoor Climbing" at bounding box center [227, 145] width 75 height 15
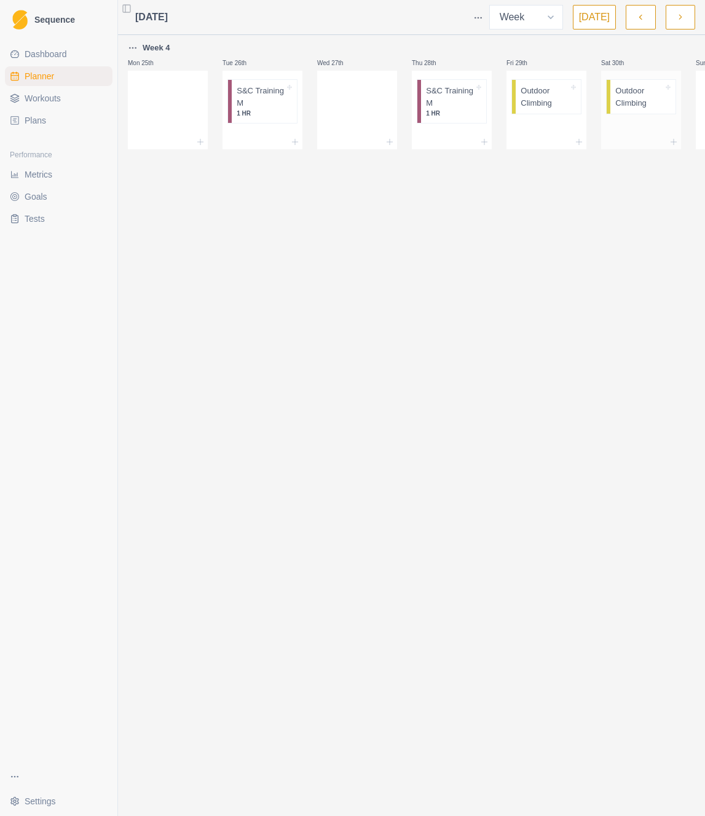
click at [612, 106] on div "Outdoor Climbing" at bounding box center [642, 97] width 65 height 34
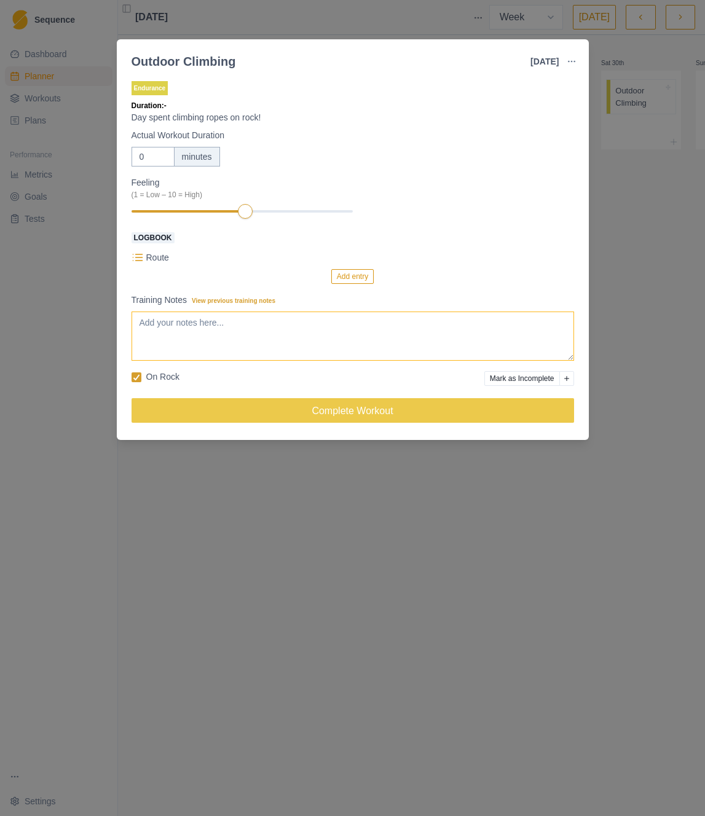
drag, startPoint x: 218, startPoint y: 340, endPoint x: 300, endPoint y: 287, distance: 97.5
click at [220, 337] on textarea "Training Notes View previous training notes" at bounding box center [352, 335] width 442 height 49
paste textarea "Planned long weekend at [GEOGRAPHIC_DATA]"
type textarea "Planned long weekend at [GEOGRAPHIC_DATA]"
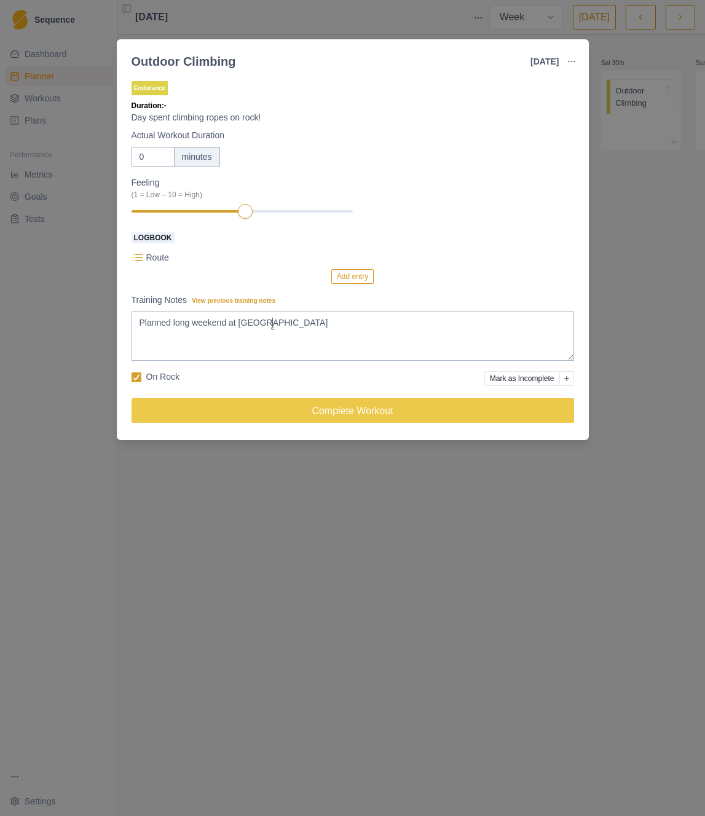
drag, startPoint x: 637, startPoint y: 254, endPoint x: 639, endPoint y: 238, distance: 16.8
click at [635, 251] on div "Outdoor Climbing [DATE] Link To Goal View Workout Metrics Edit Original Workout…" at bounding box center [352, 408] width 705 height 816
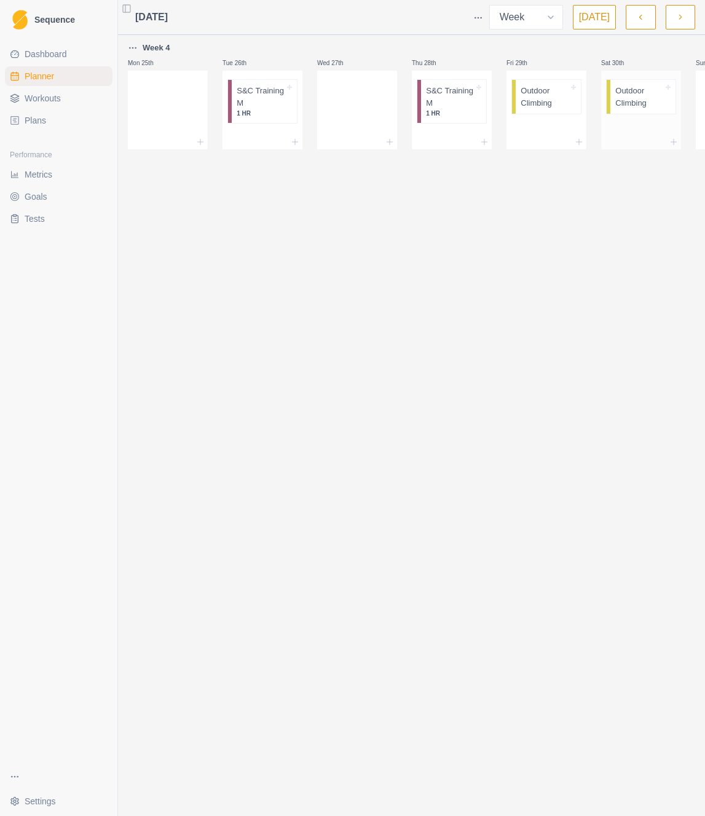
click at [611, 96] on div "Outdoor Climbing" at bounding box center [642, 97] width 65 height 34
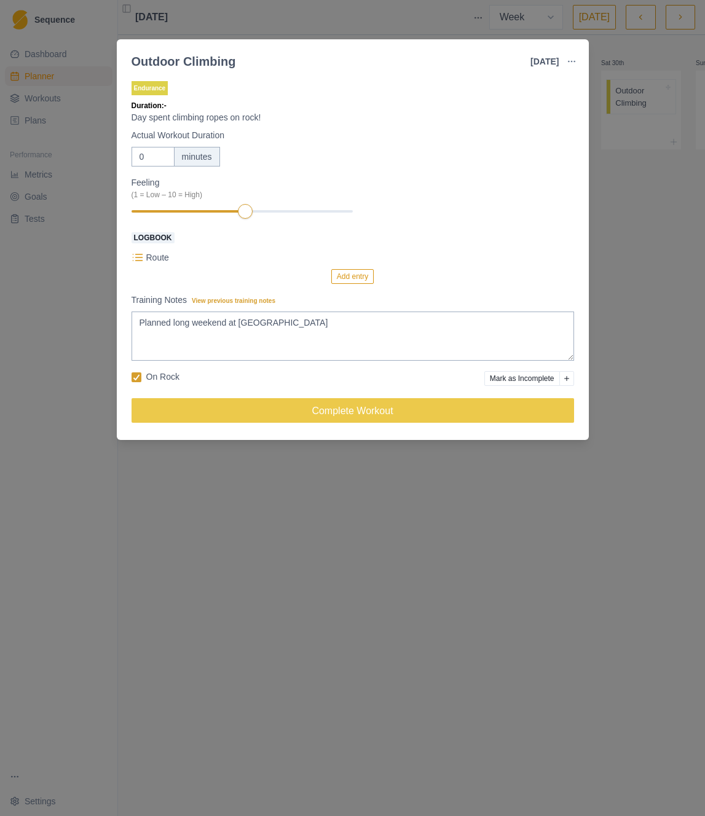
click at [655, 291] on div "Outdoor Climbing [DATE] Link To Goal View Workout Metrics Edit Original Workout…" at bounding box center [352, 408] width 705 height 816
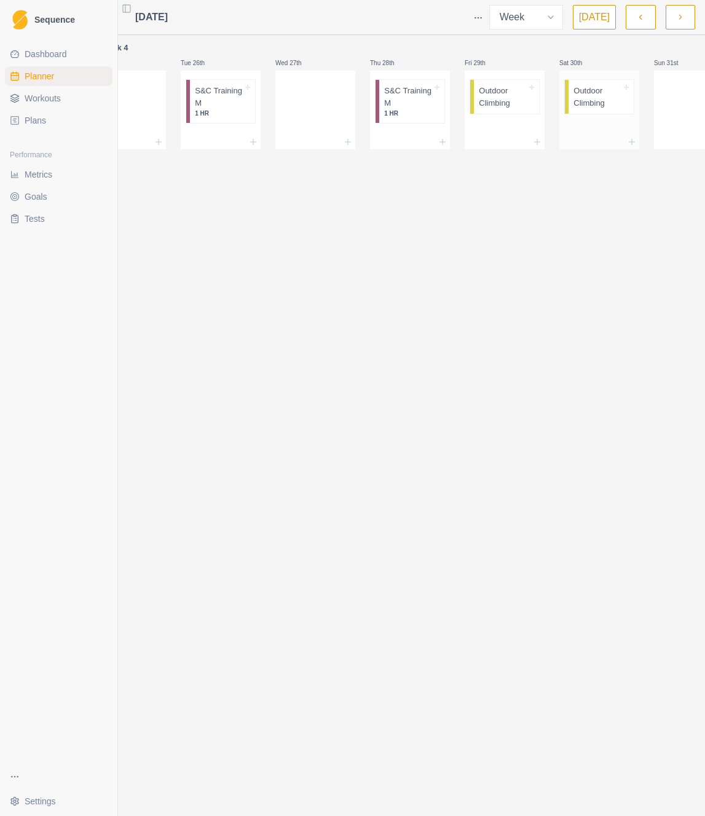
scroll to position [0, 80]
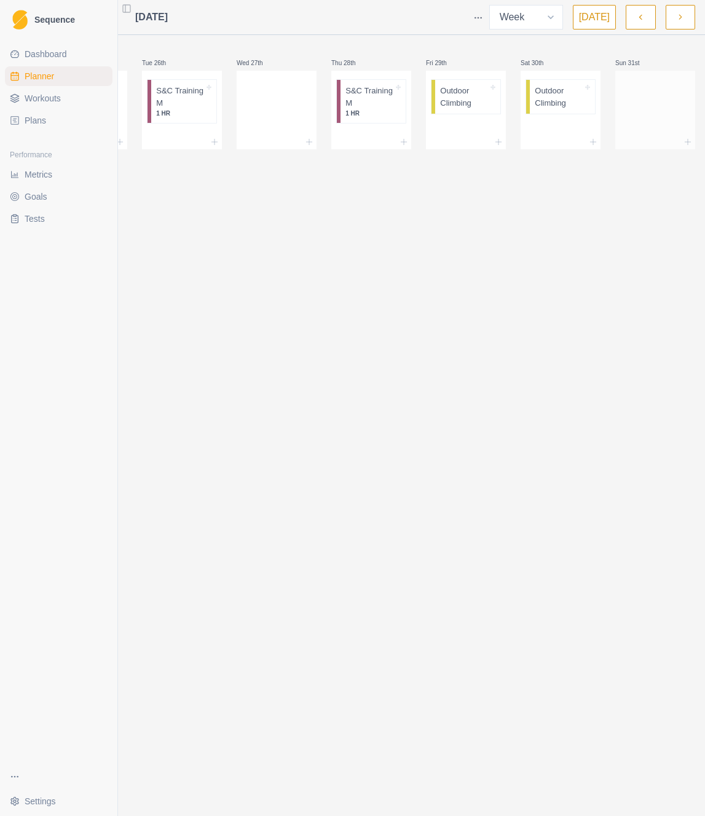
click at [649, 111] on div at bounding box center [655, 107] width 80 height 54
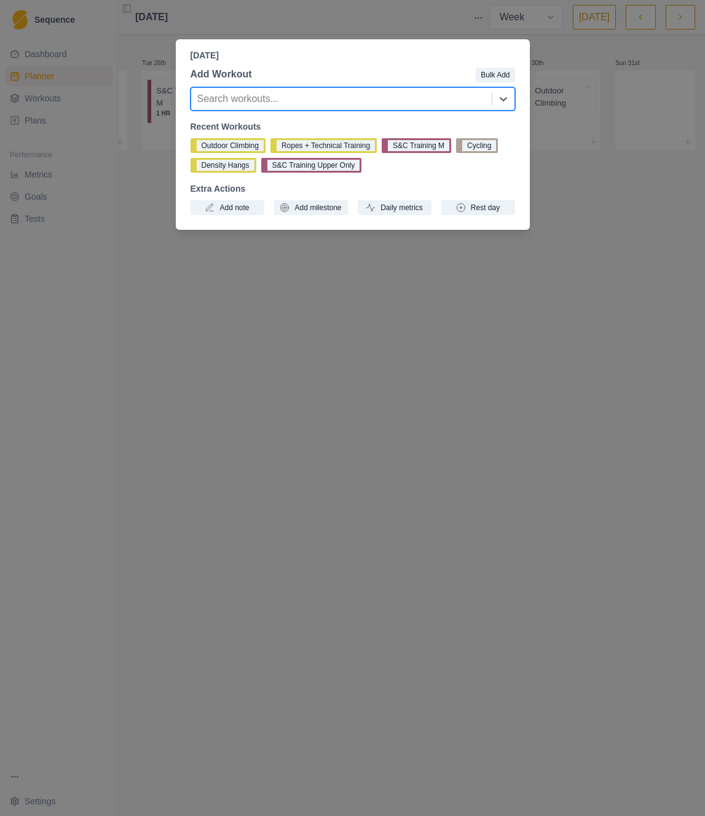
click at [270, 146] on div "Outdoor Climbing Ropes + Technical Training S&C Training M Cycling Density Hang…" at bounding box center [352, 155] width 324 height 34
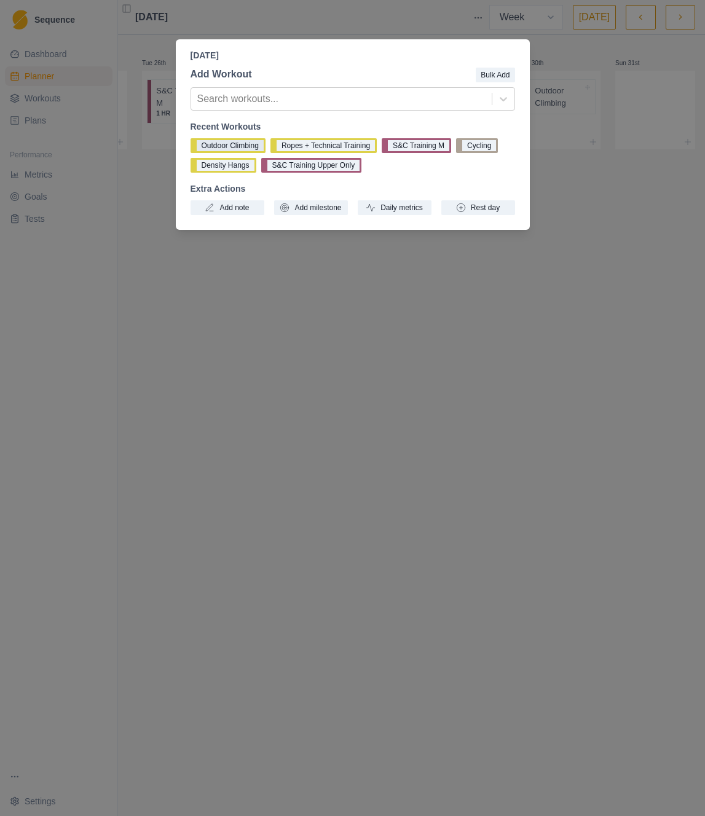
click at [248, 145] on button "Outdoor Climbing" at bounding box center [227, 145] width 75 height 15
